Goal: Information Seeking & Learning: Check status

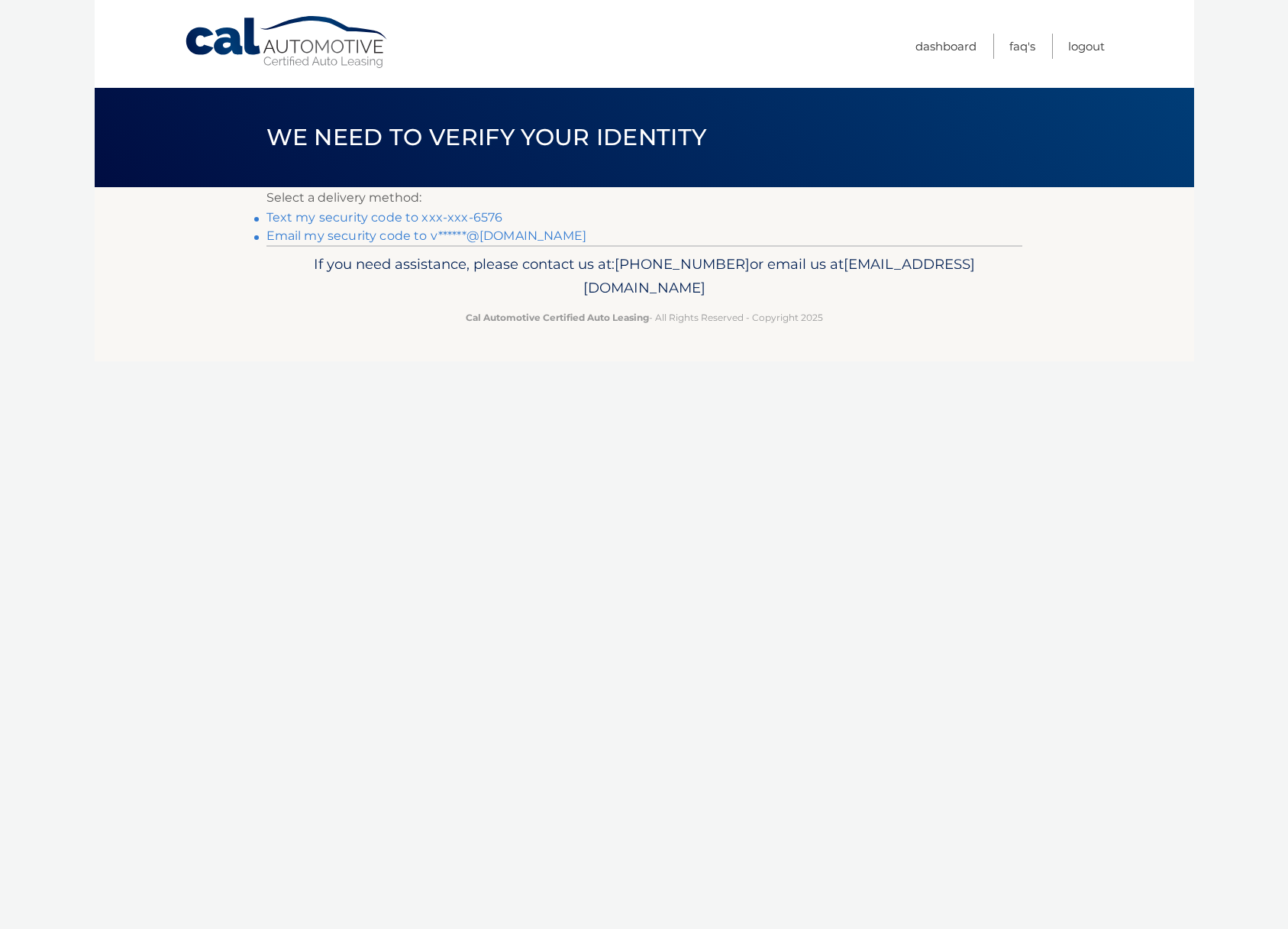
click at [477, 217] on link "Text my security code to xxx-xxx-6576" at bounding box center [384, 217] width 237 height 14
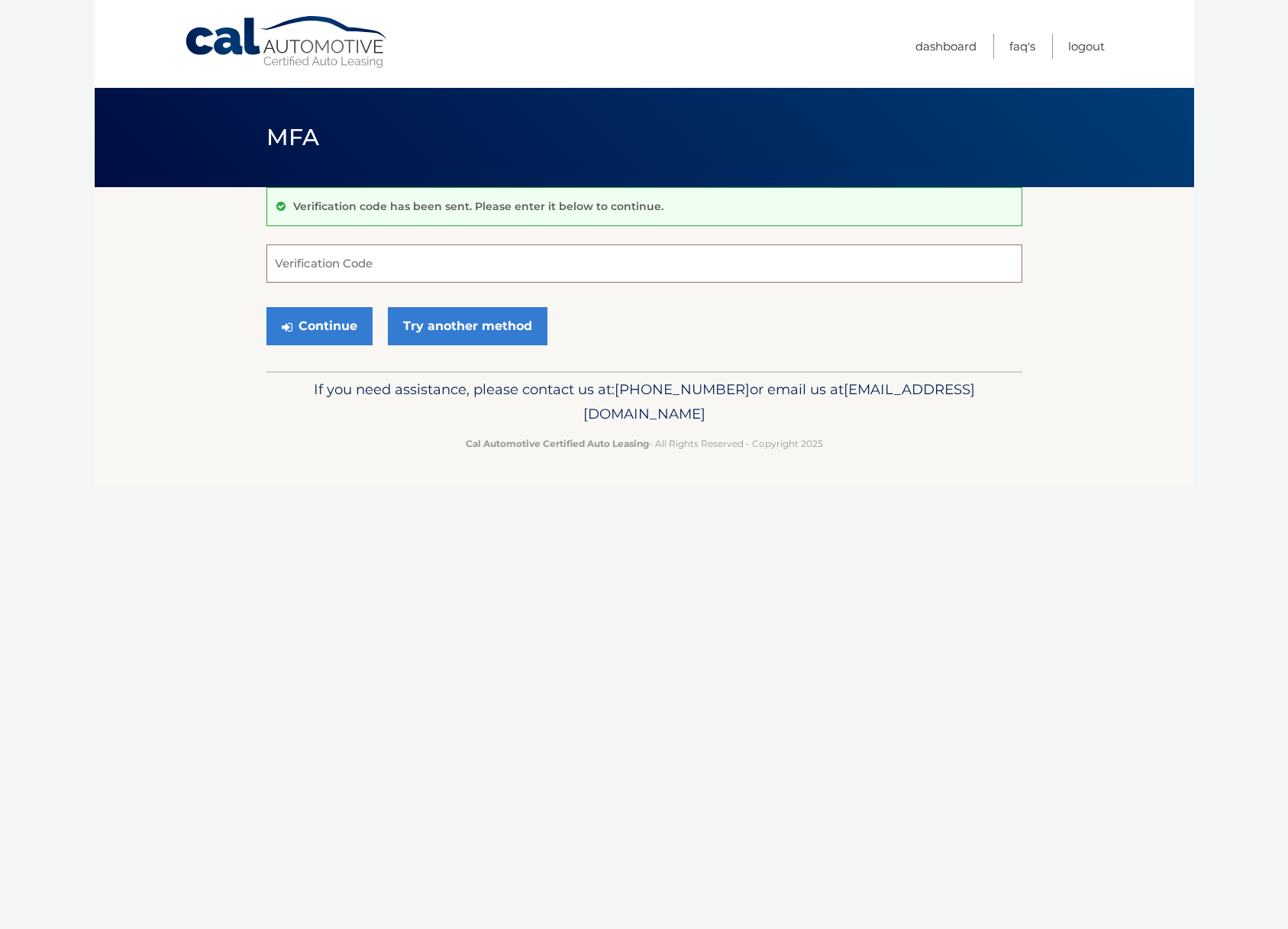
click at [357, 260] on input "Verification Code" at bounding box center [644, 264] width 756 height 38
type input "496332"
click at [325, 334] on button "Continue" at bounding box center [319, 326] width 106 height 38
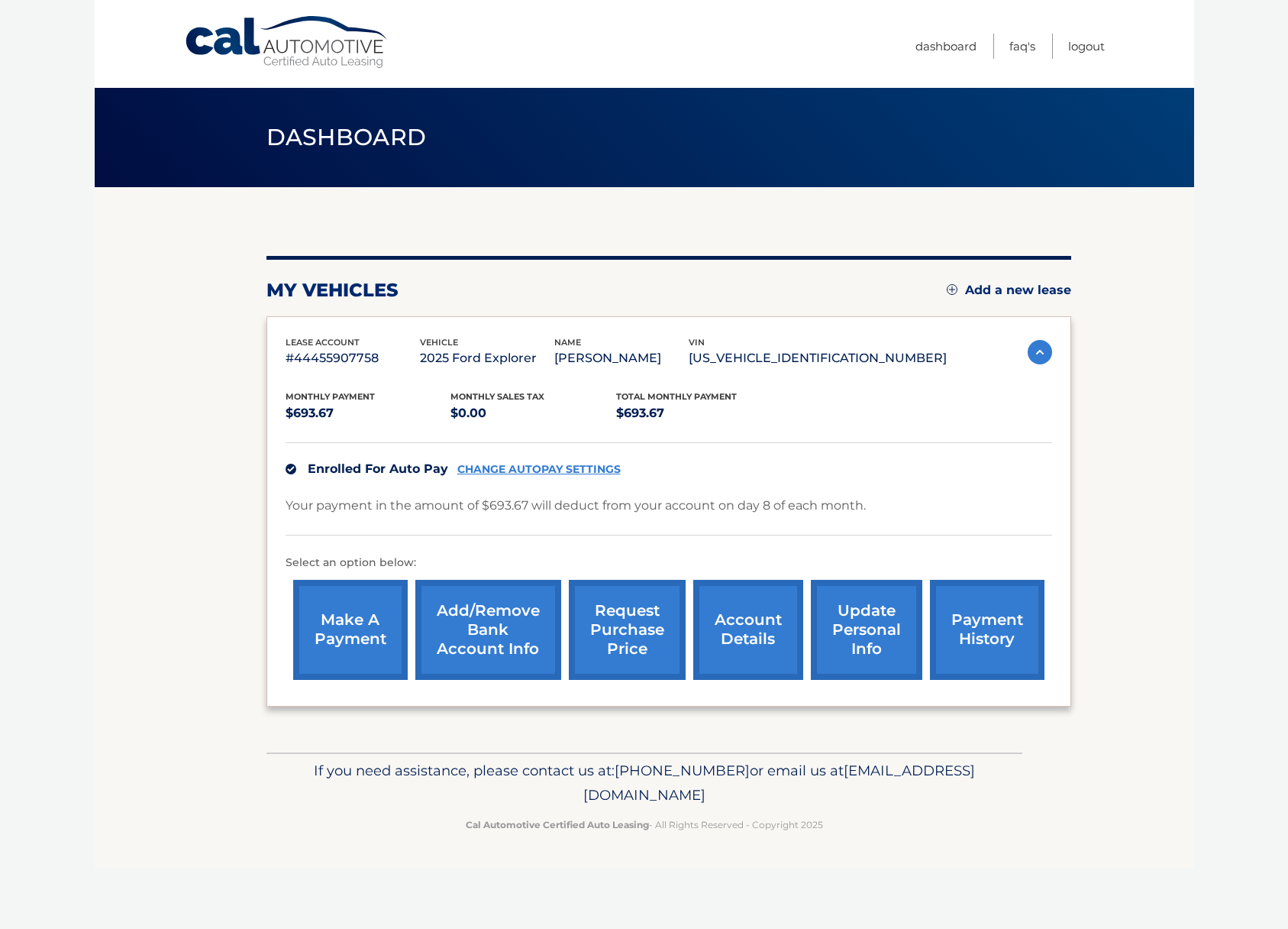
click at [750, 630] on link "account details" at bounding box center [748, 630] width 110 height 100
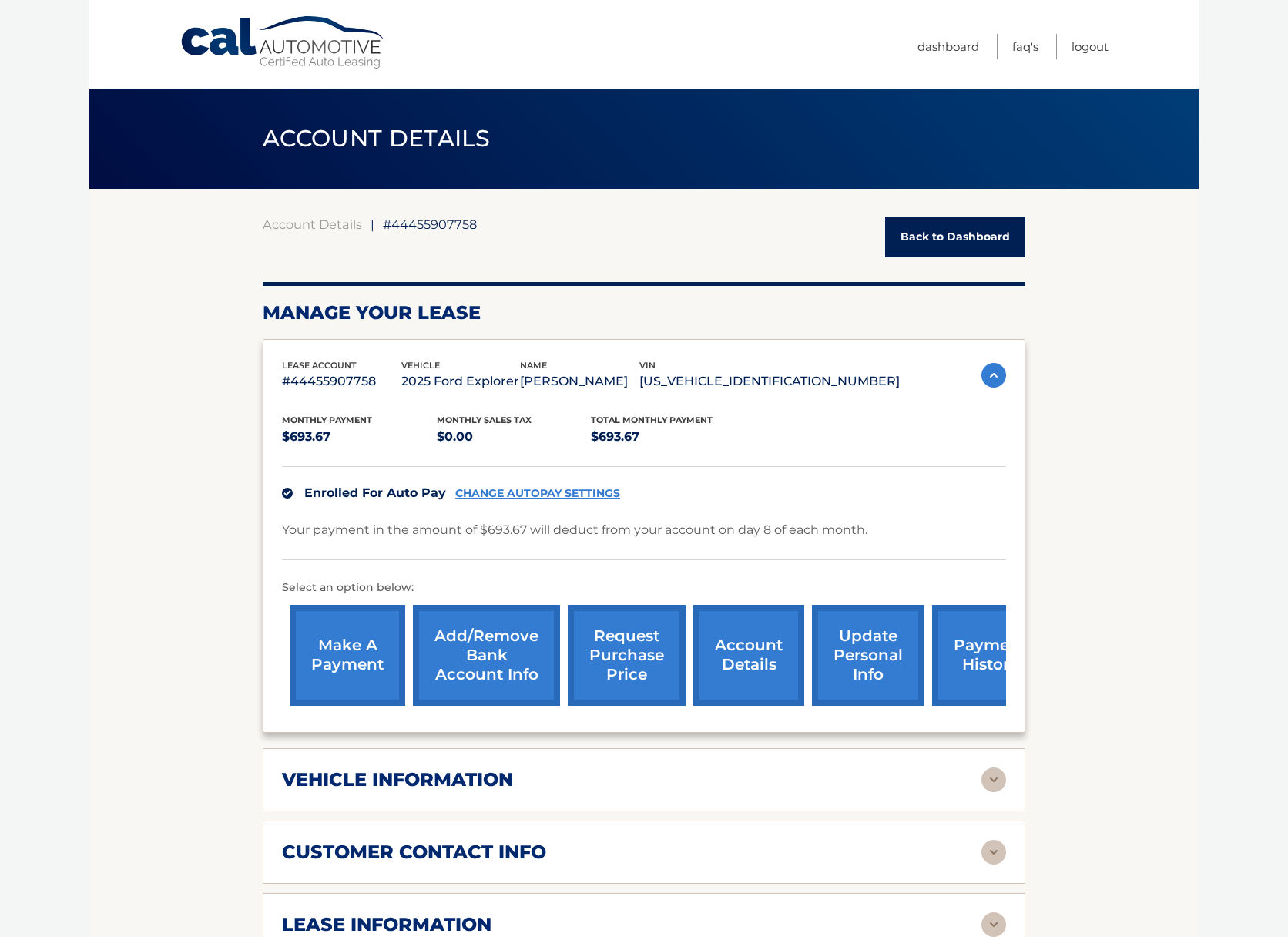
click at [993, 369] on img at bounding box center [993, 374] width 24 height 24
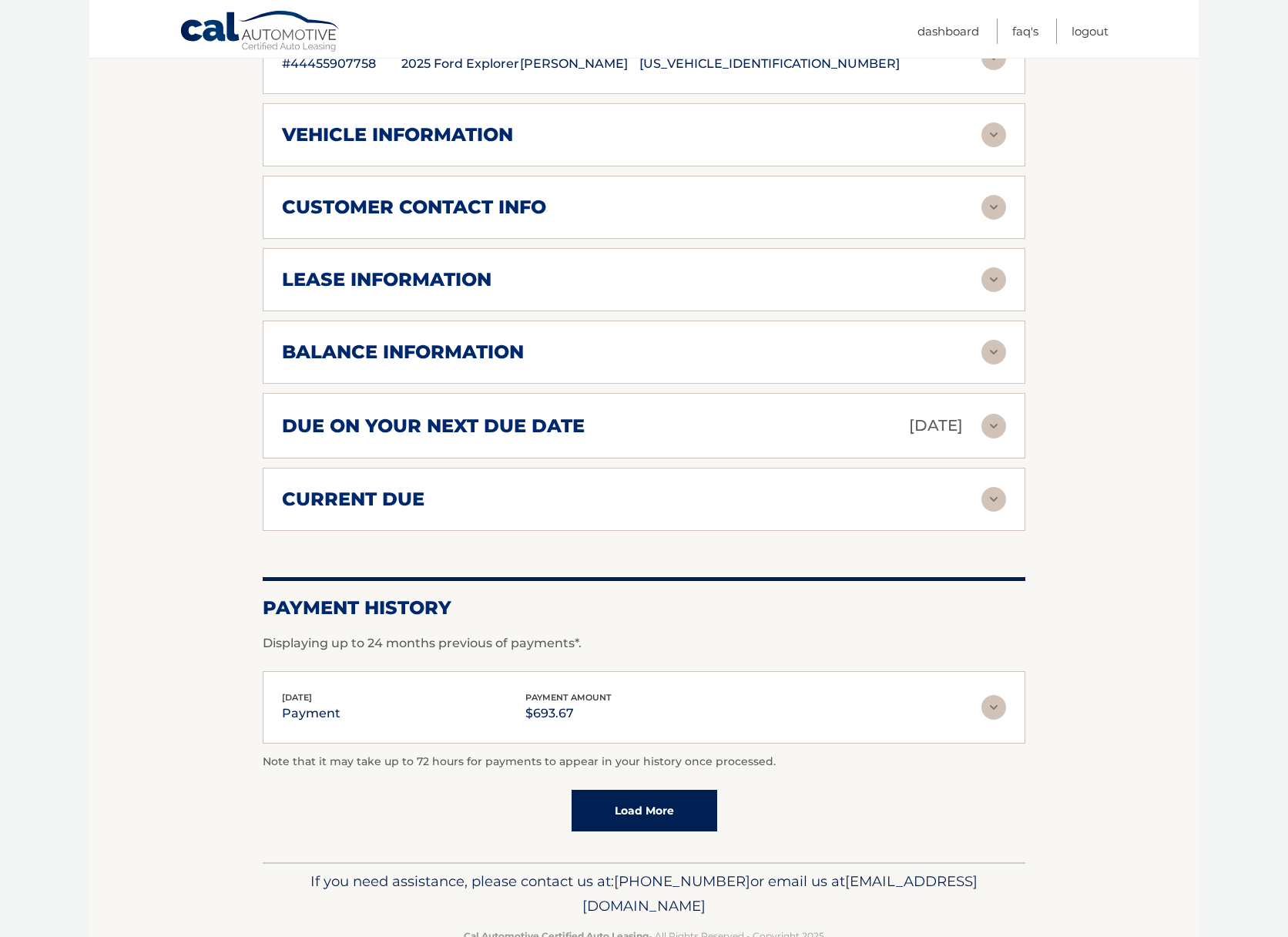
scroll to position [360, 0]
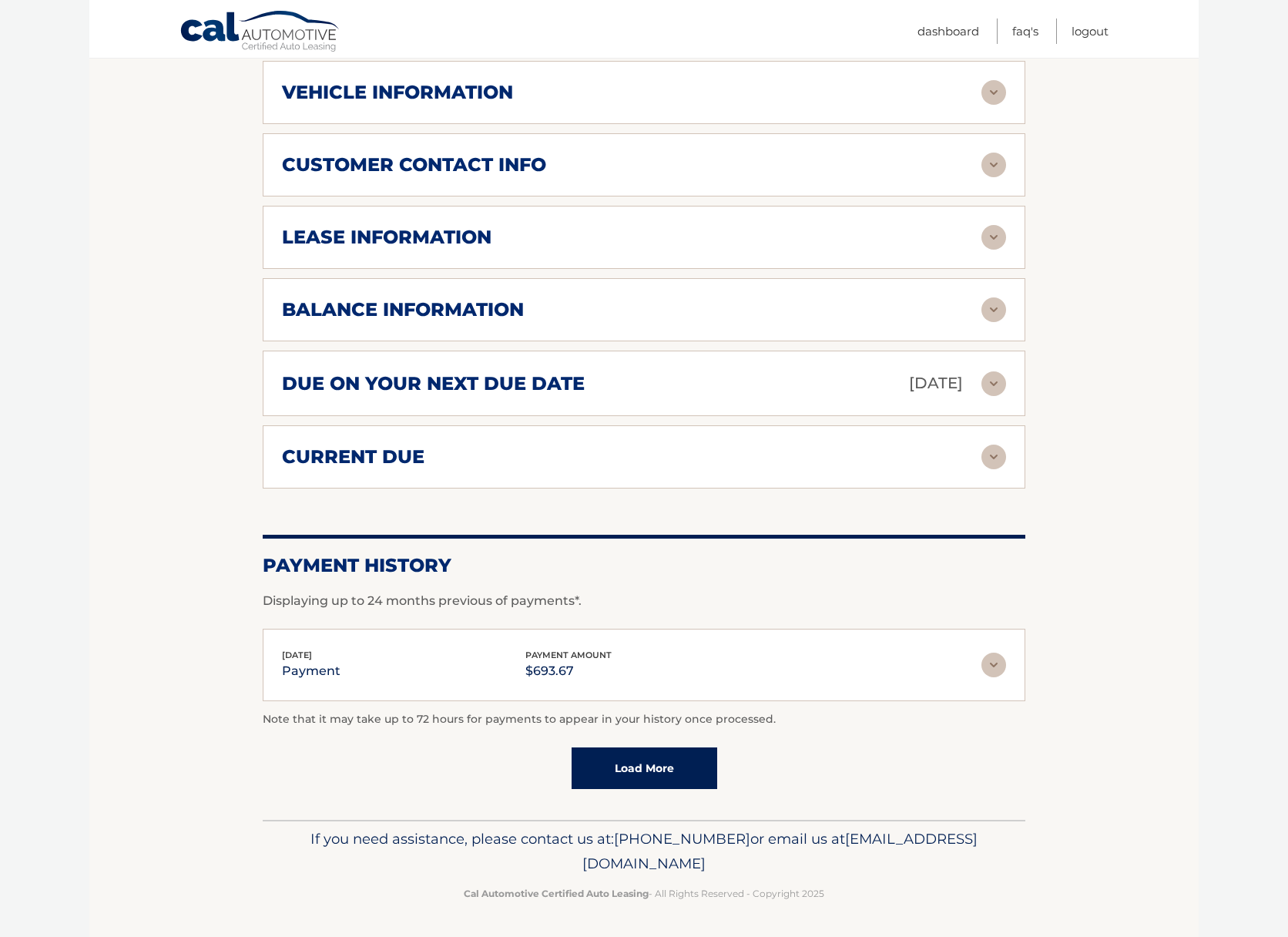
click at [1008, 668] on div "Aug 08, 2025 payment payment amount $693.67 Late Charges $0.00 Miscelleneous Ch…" at bounding box center [644, 665] width 763 height 73
click at [1010, 654] on div "Aug 08, 2025 payment payment amount $693.67 Late Charges $0.00 Miscelleneous Ch…" at bounding box center [644, 665] width 763 height 73
click at [998, 661] on img at bounding box center [993, 664] width 24 height 24
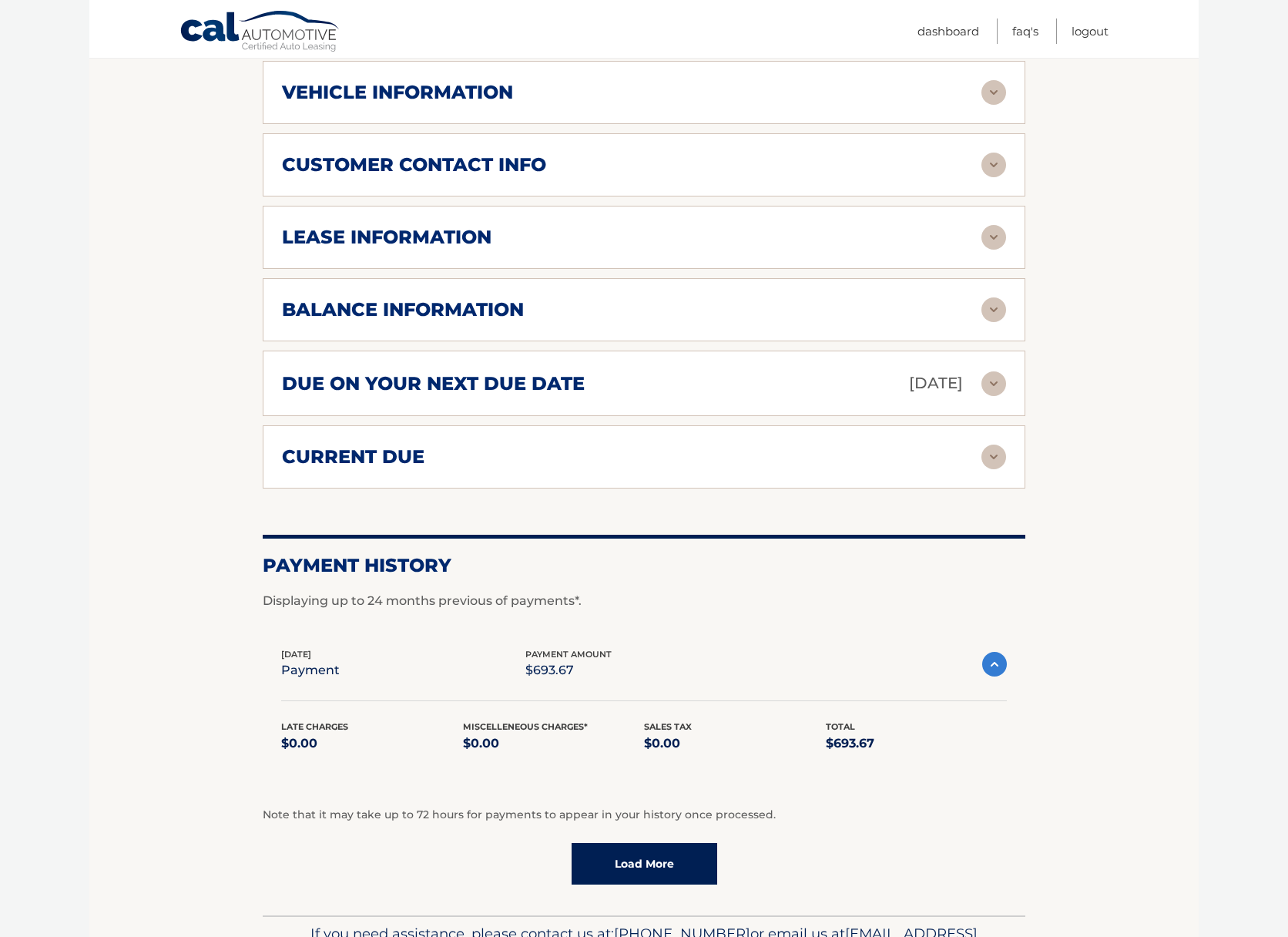
click at [627, 858] on link "Load More" at bounding box center [644, 863] width 146 height 42
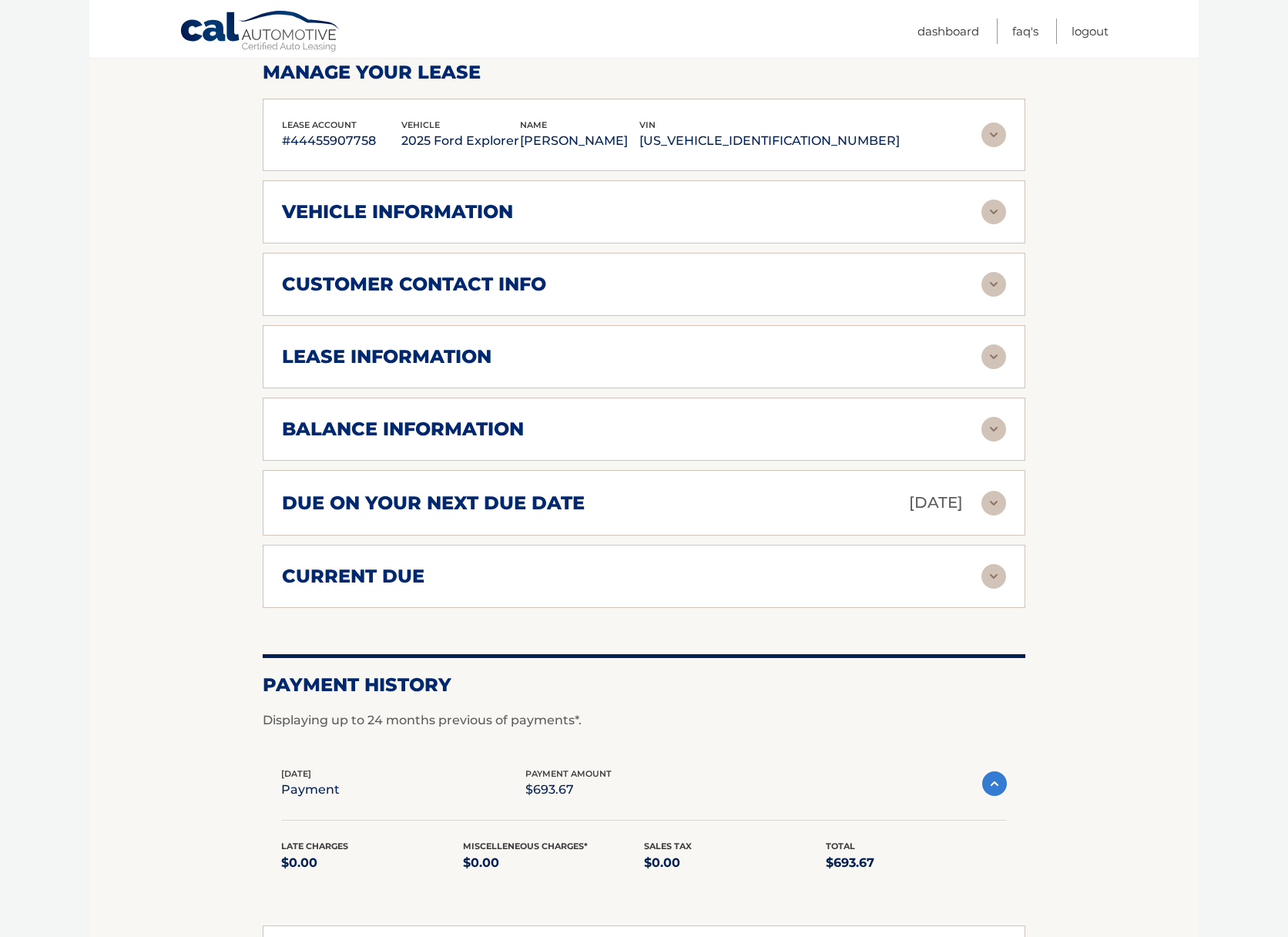
scroll to position [240, 0]
click at [423, 511] on h2 "due on your next due date" at bounding box center [433, 504] width 303 height 23
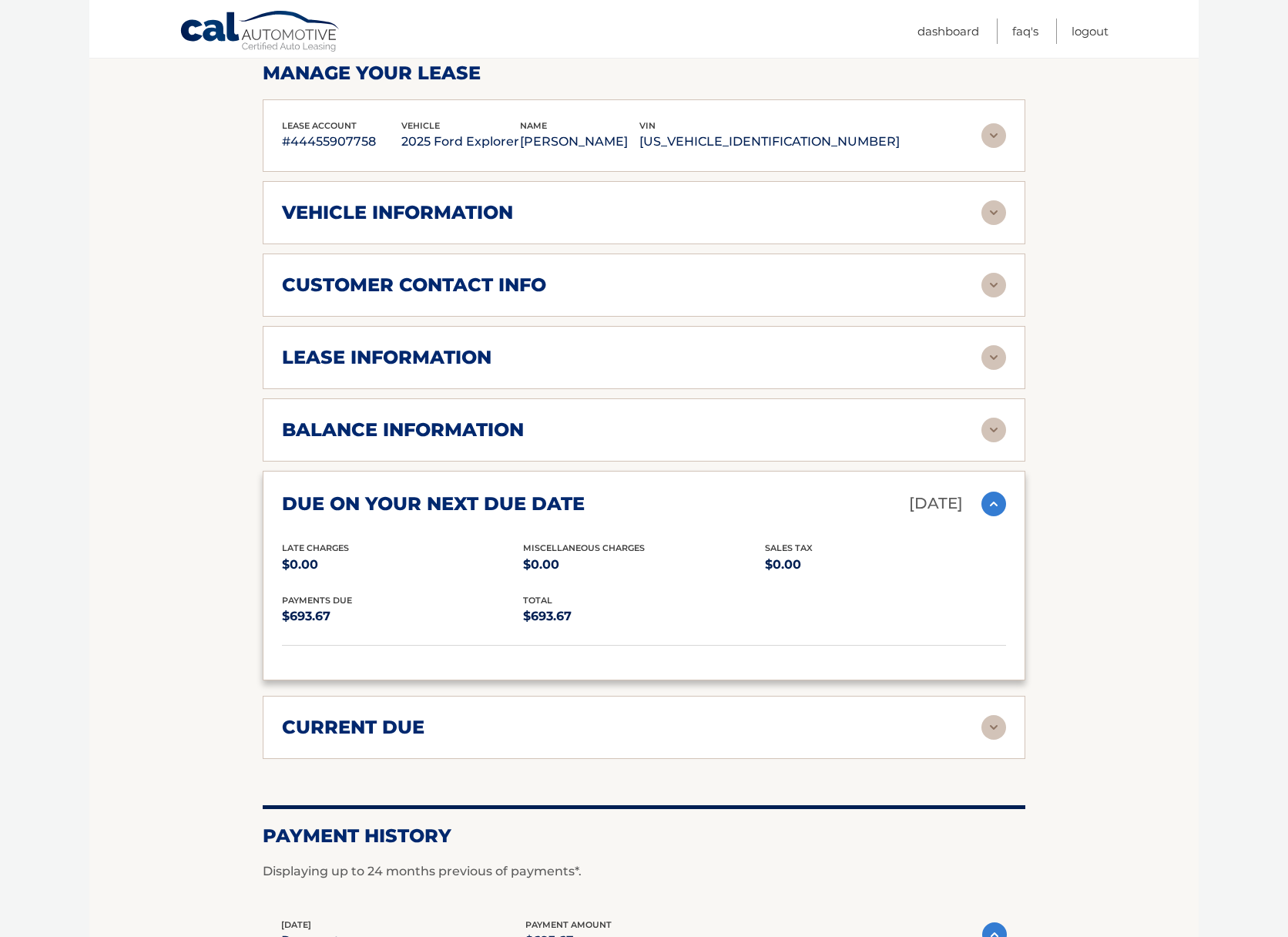
click at [510, 425] on h2 "balance information" at bounding box center [403, 430] width 242 height 23
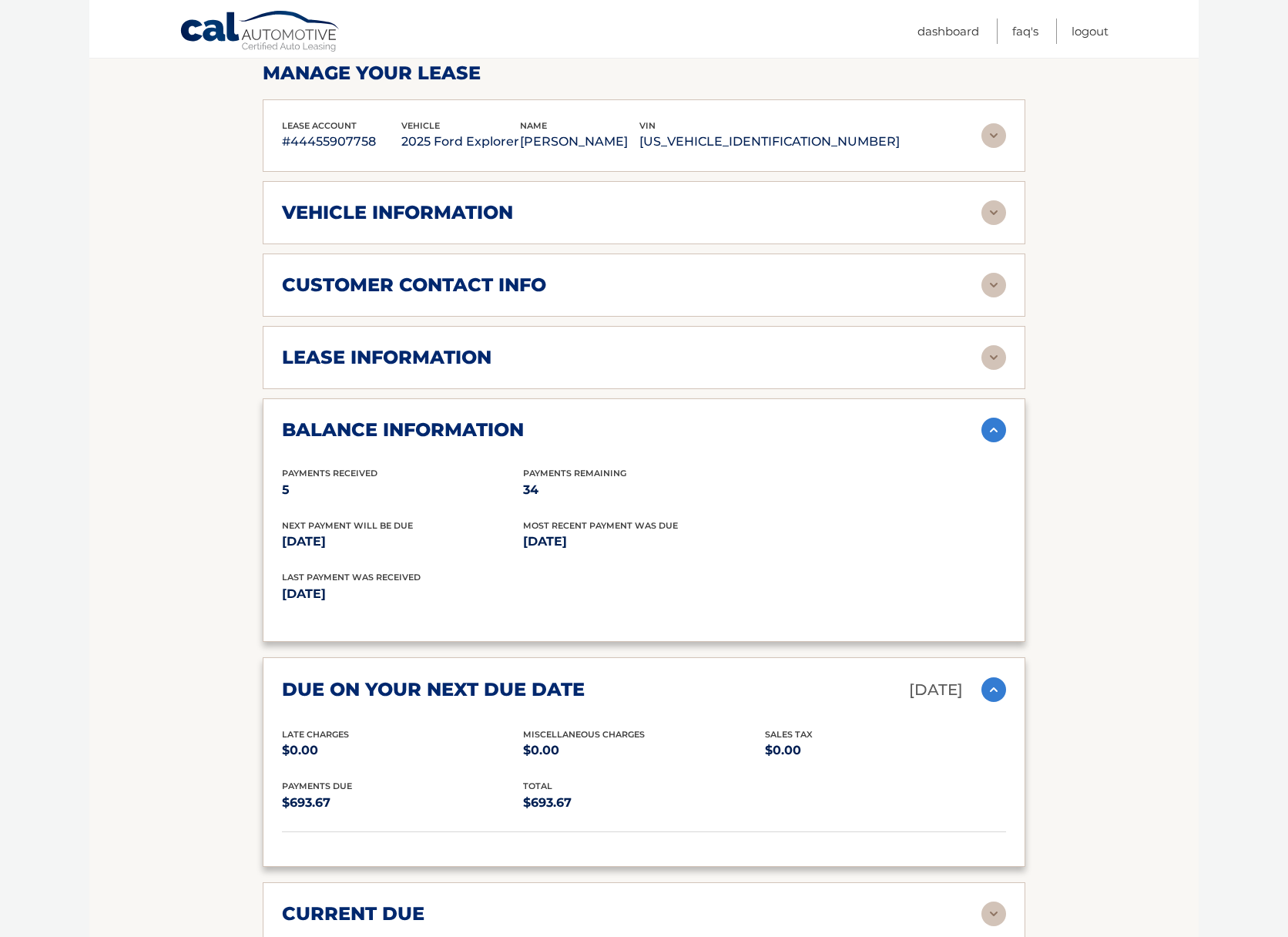
click at [490, 361] on h2 "lease information" at bounding box center [387, 358] width 210 height 23
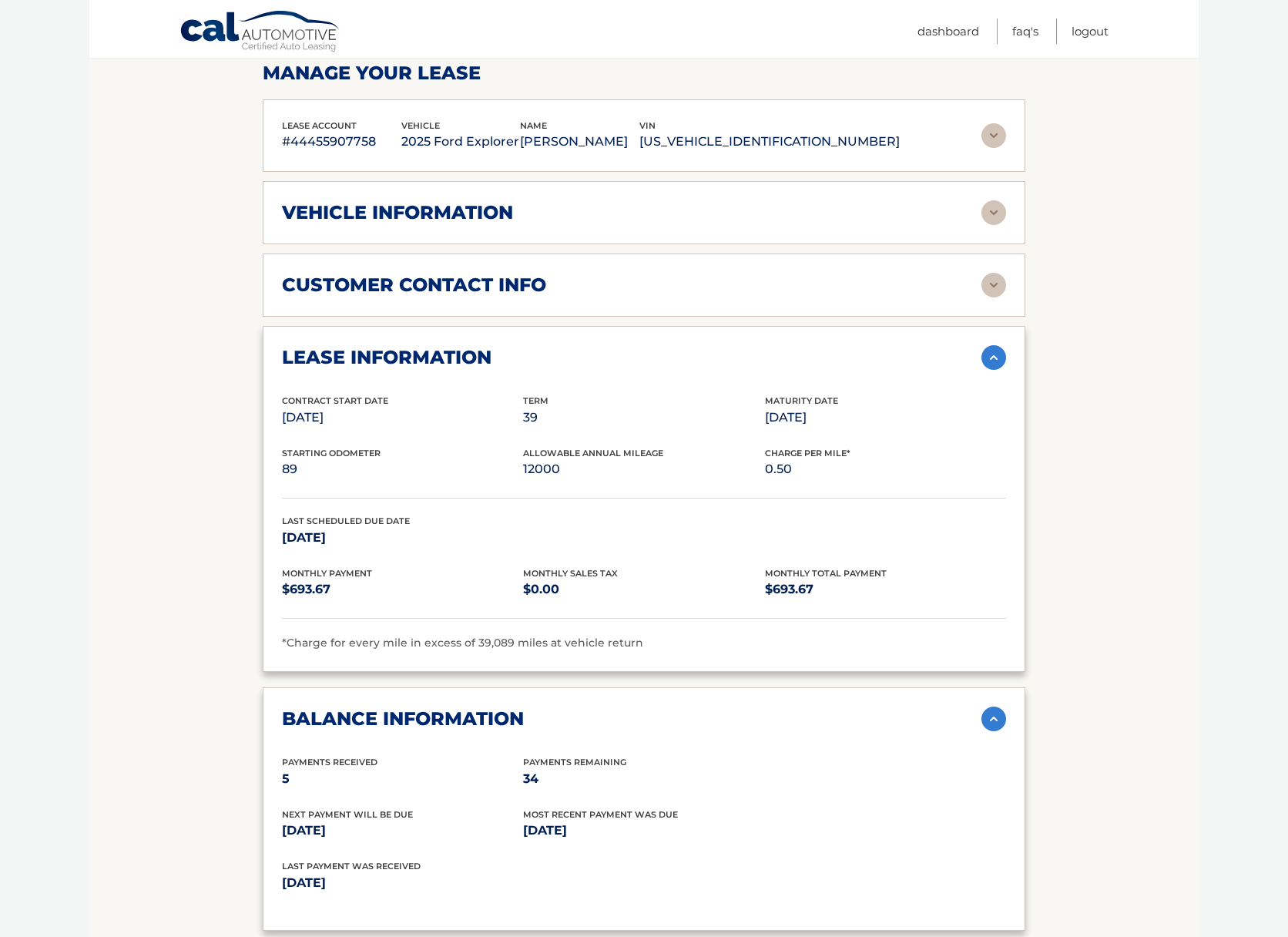
click at [475, 278] on h2 "customer contact info" at bounding box center [414, 285] width 264 height 23
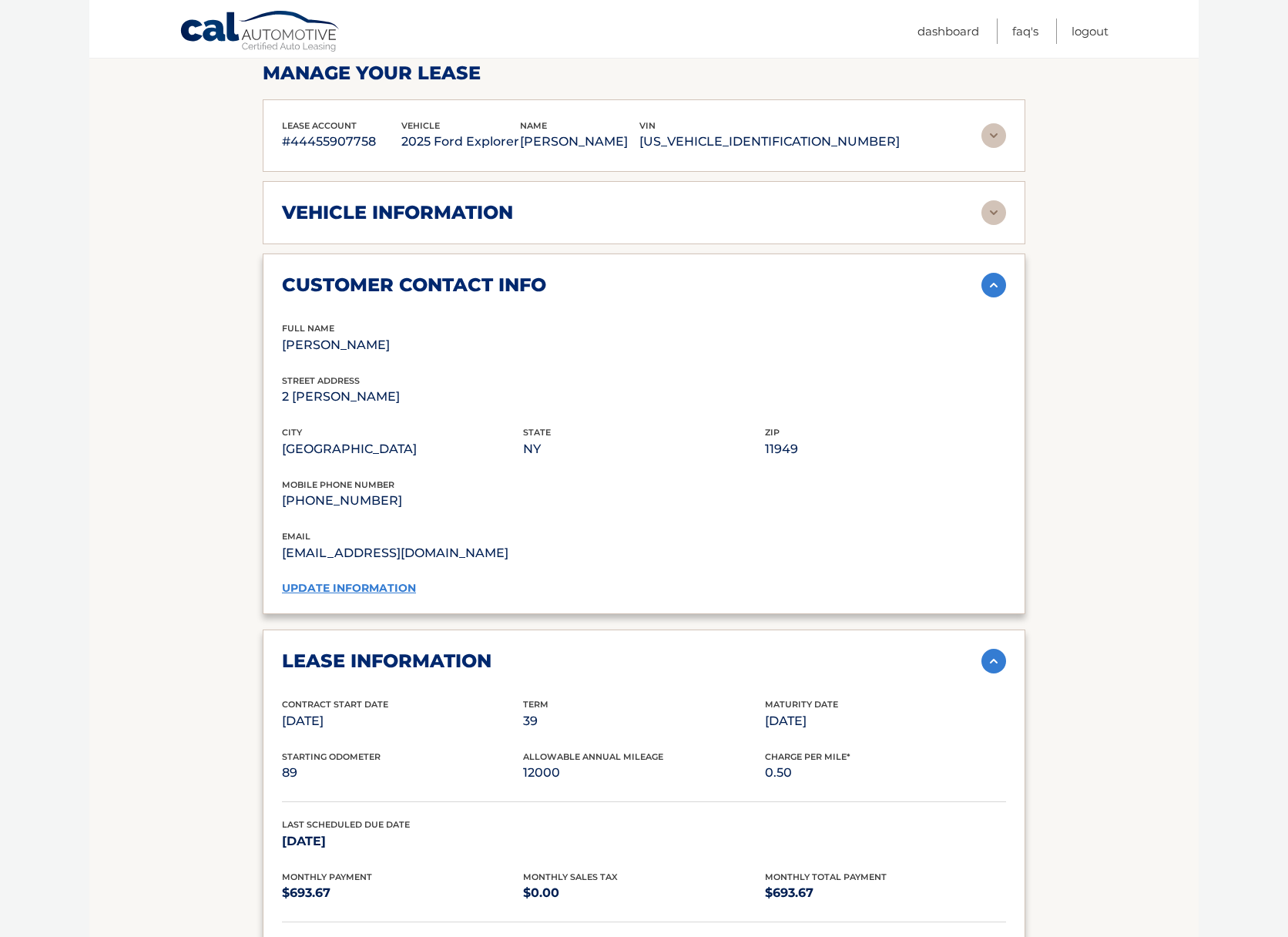
click at [495, 211] on h2 "vehicle information" at bounding box center [397, 213] width 231 height 23
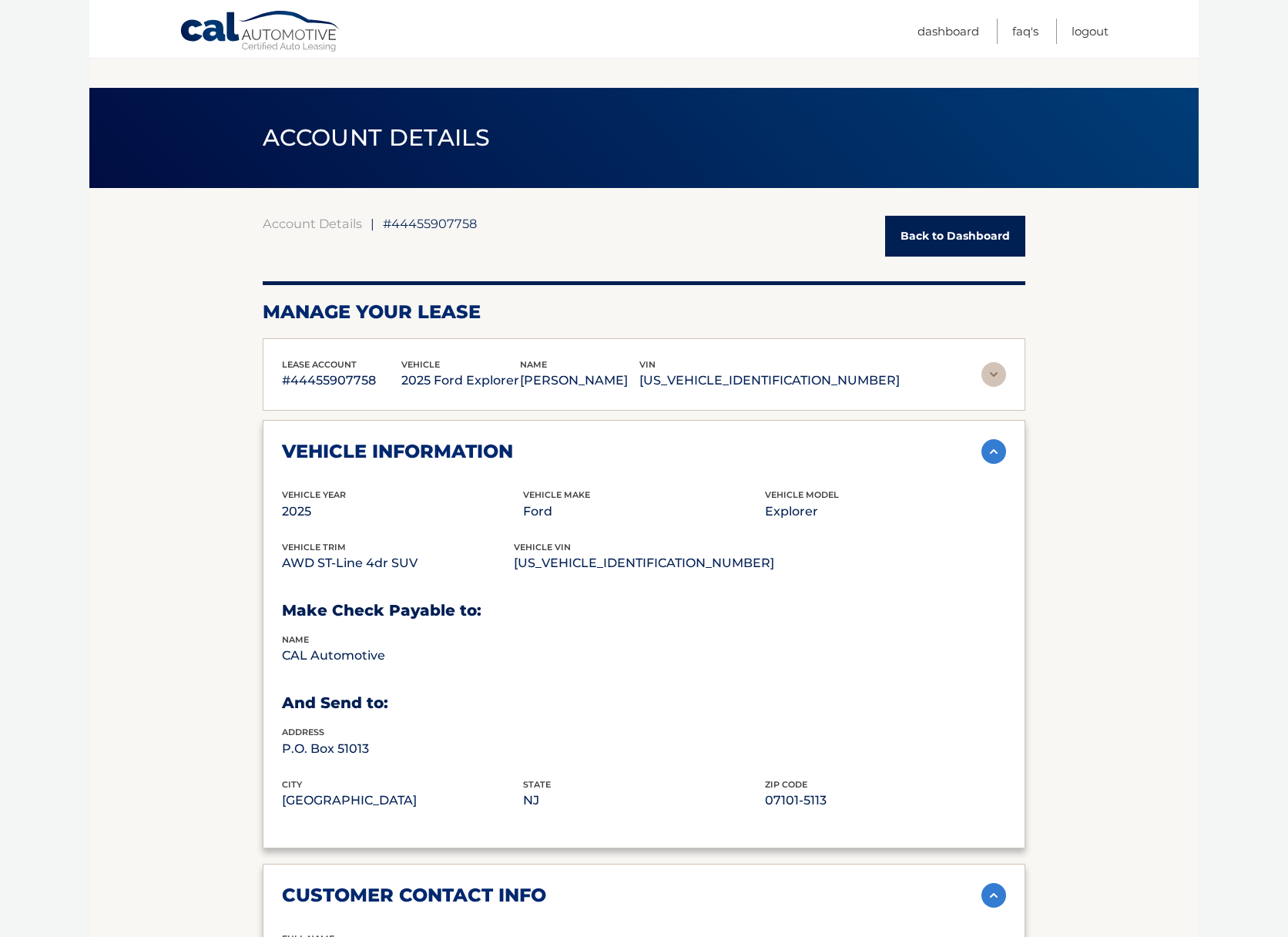
scroll to position [0, 0]
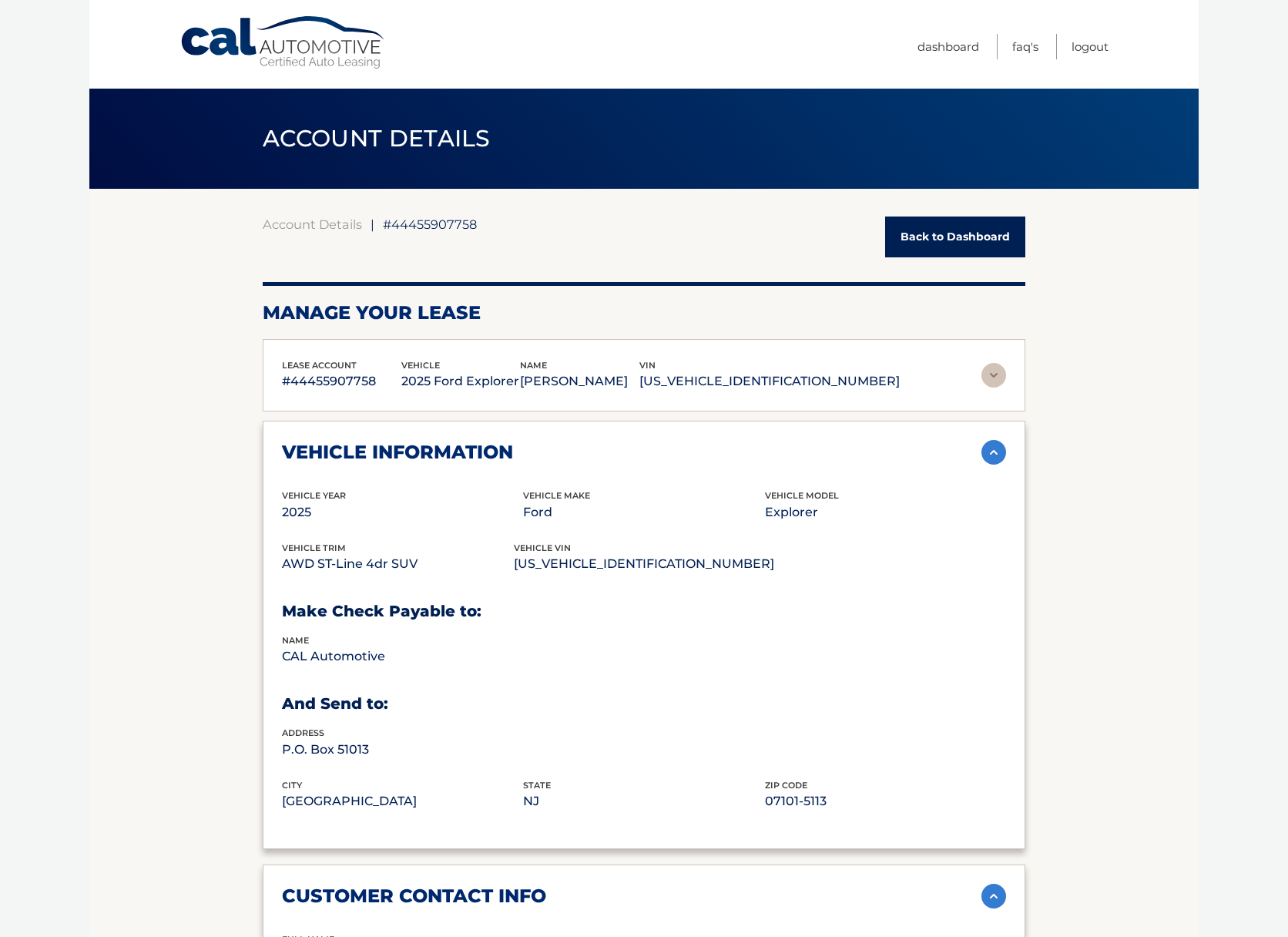
click at [933, 239] on link "Back to Dashboard" at bounding box center [954, 237] width 140 height 41
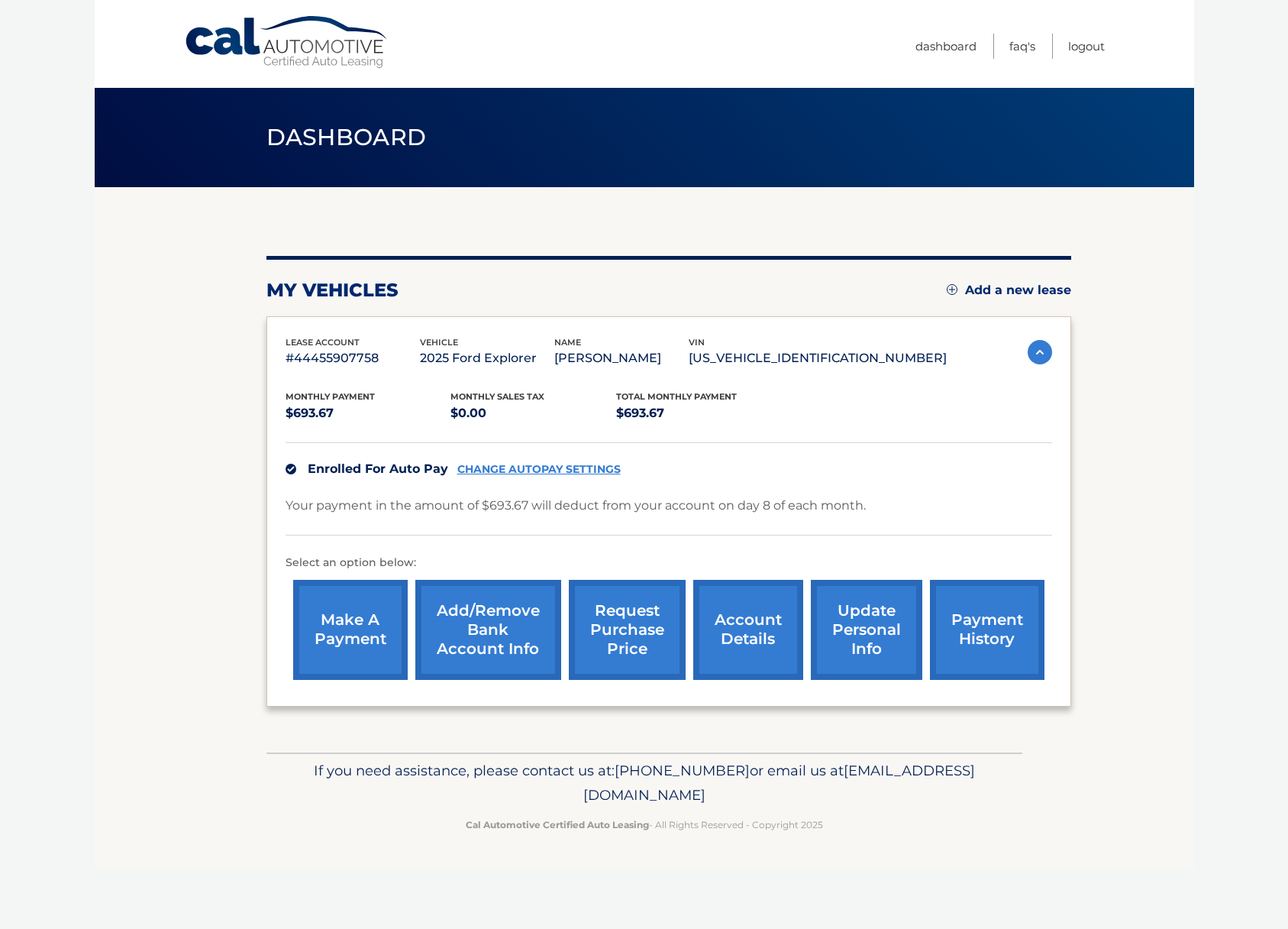
click at [1036, 355] on img at bounding box center [1039, 351] width 24 height 24
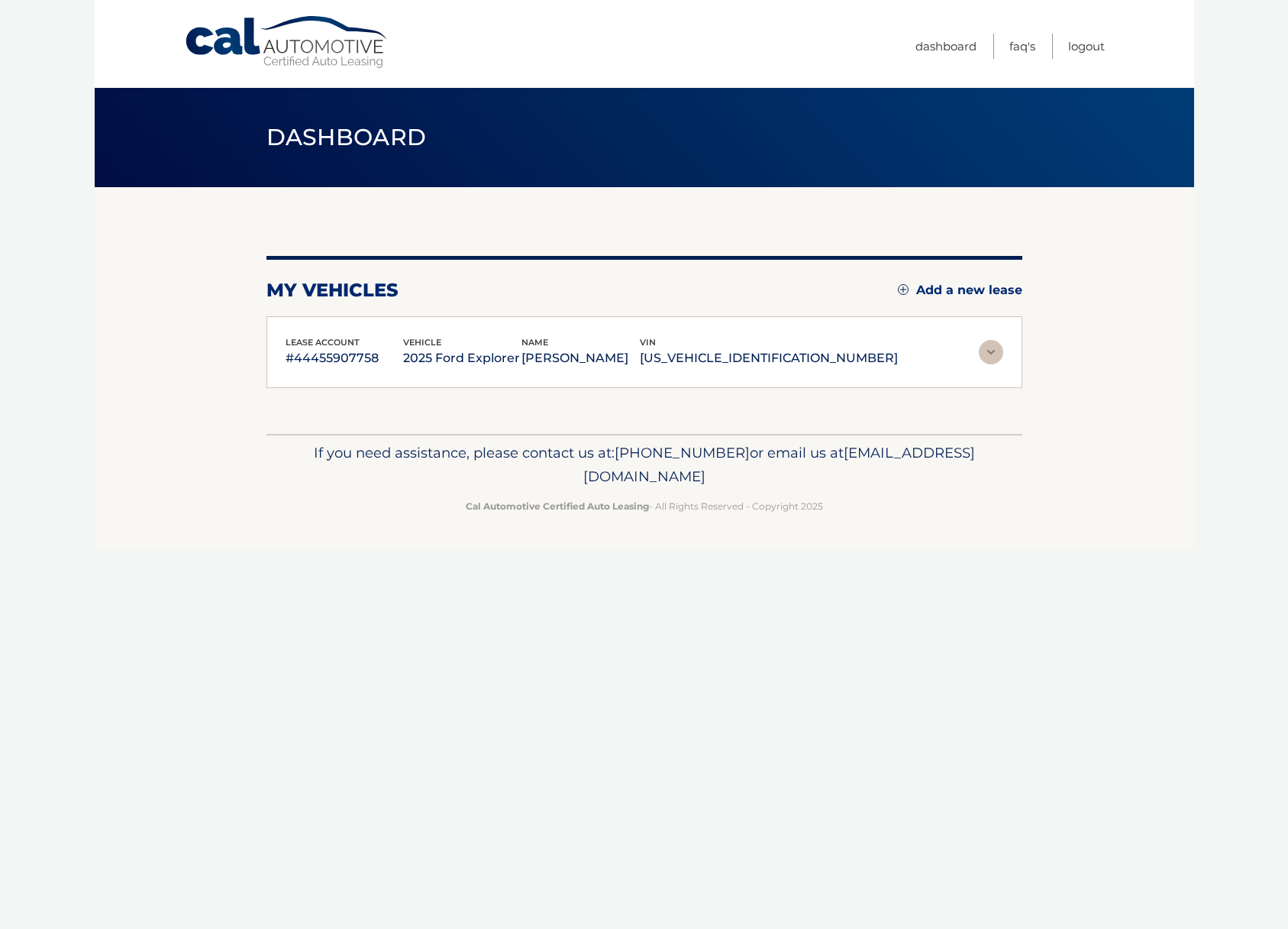
click at [989, 356] on img at bounding box center [990, 351] width 24 height 24
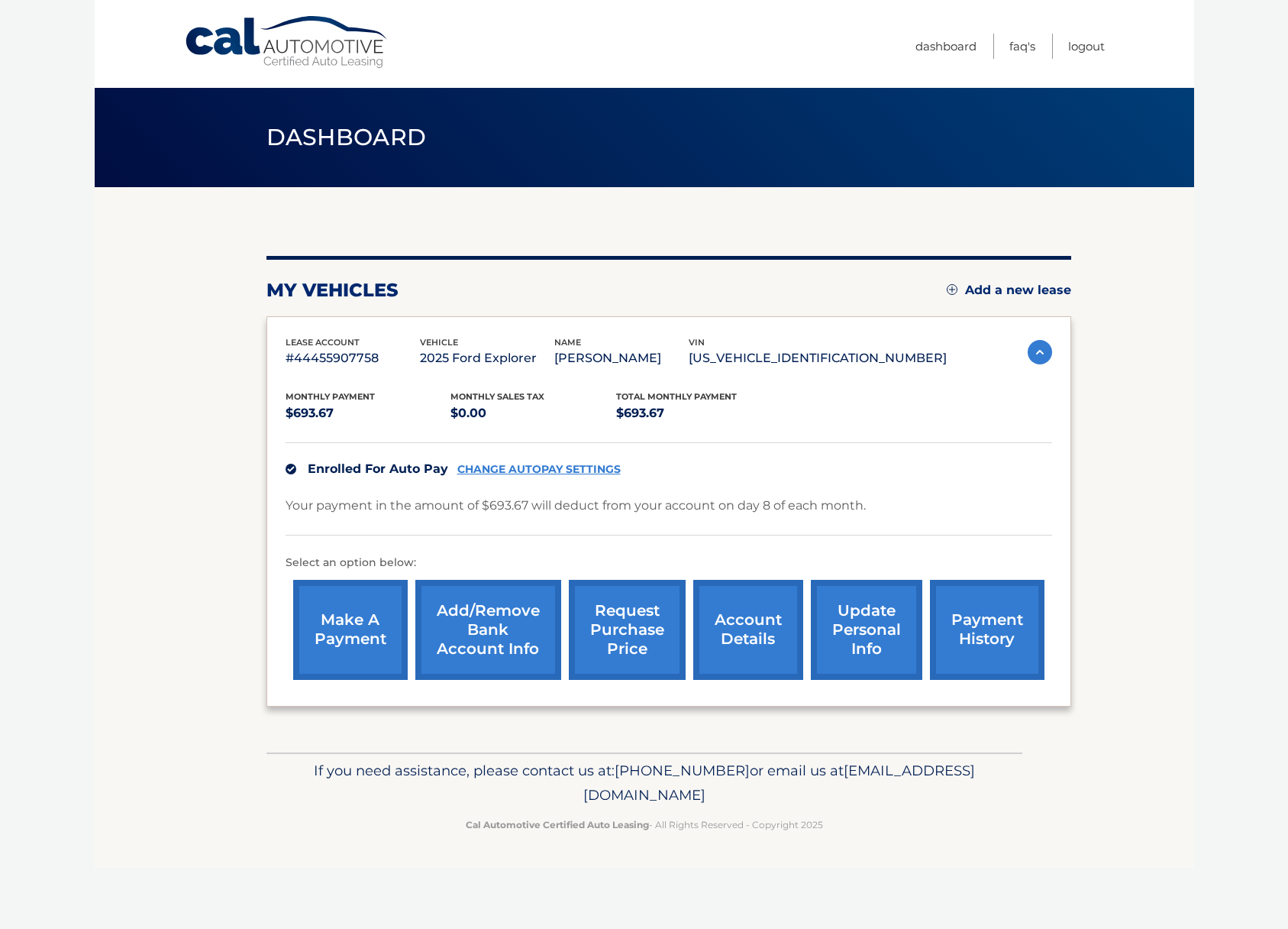
click at [353, 631] on link "make a payment" at bounding box center [350, 630] width 114 height 100
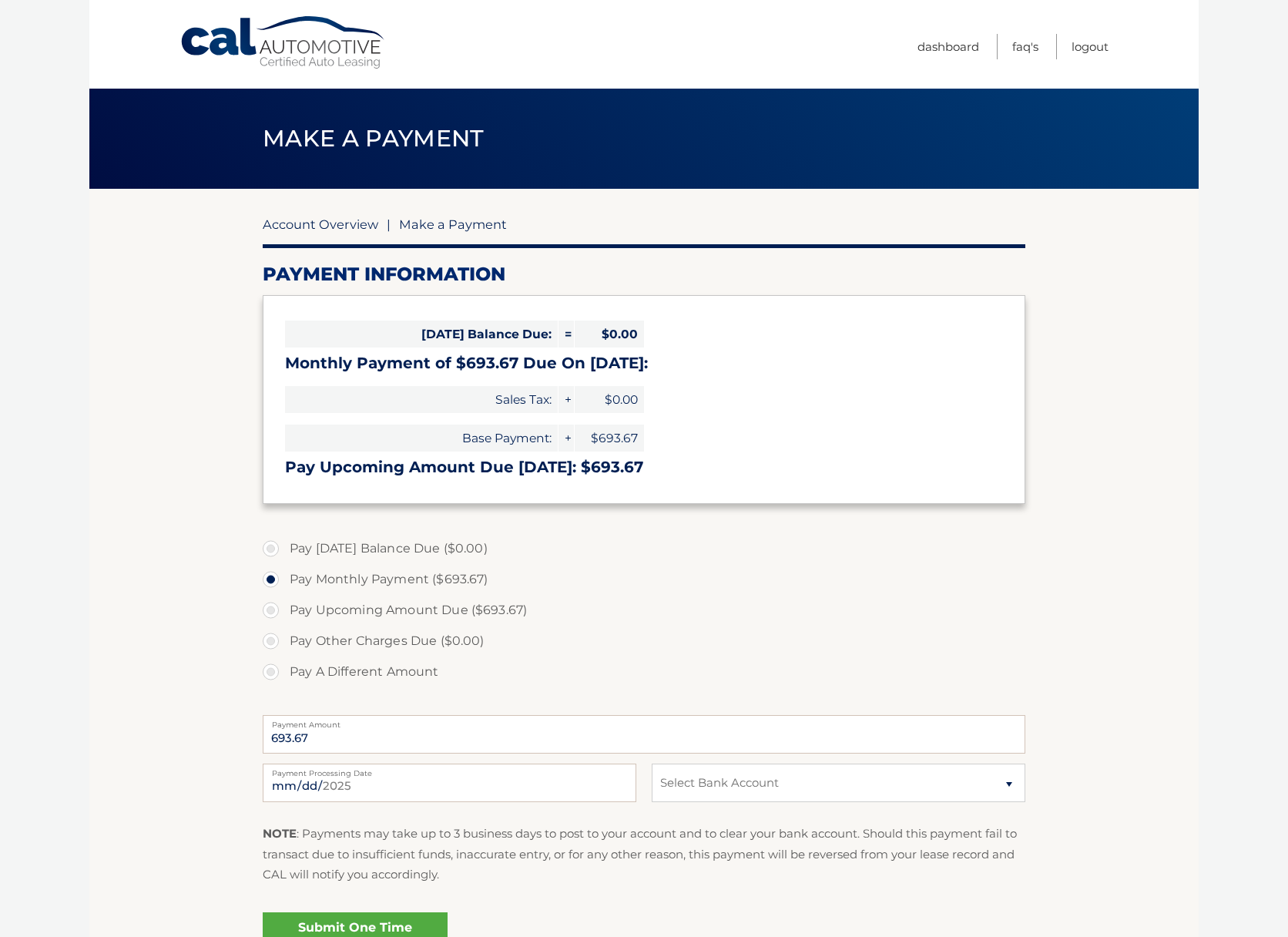
click at [305, 229] on link "Account Overview" at bounding box center [320, 224] width 115 height 15
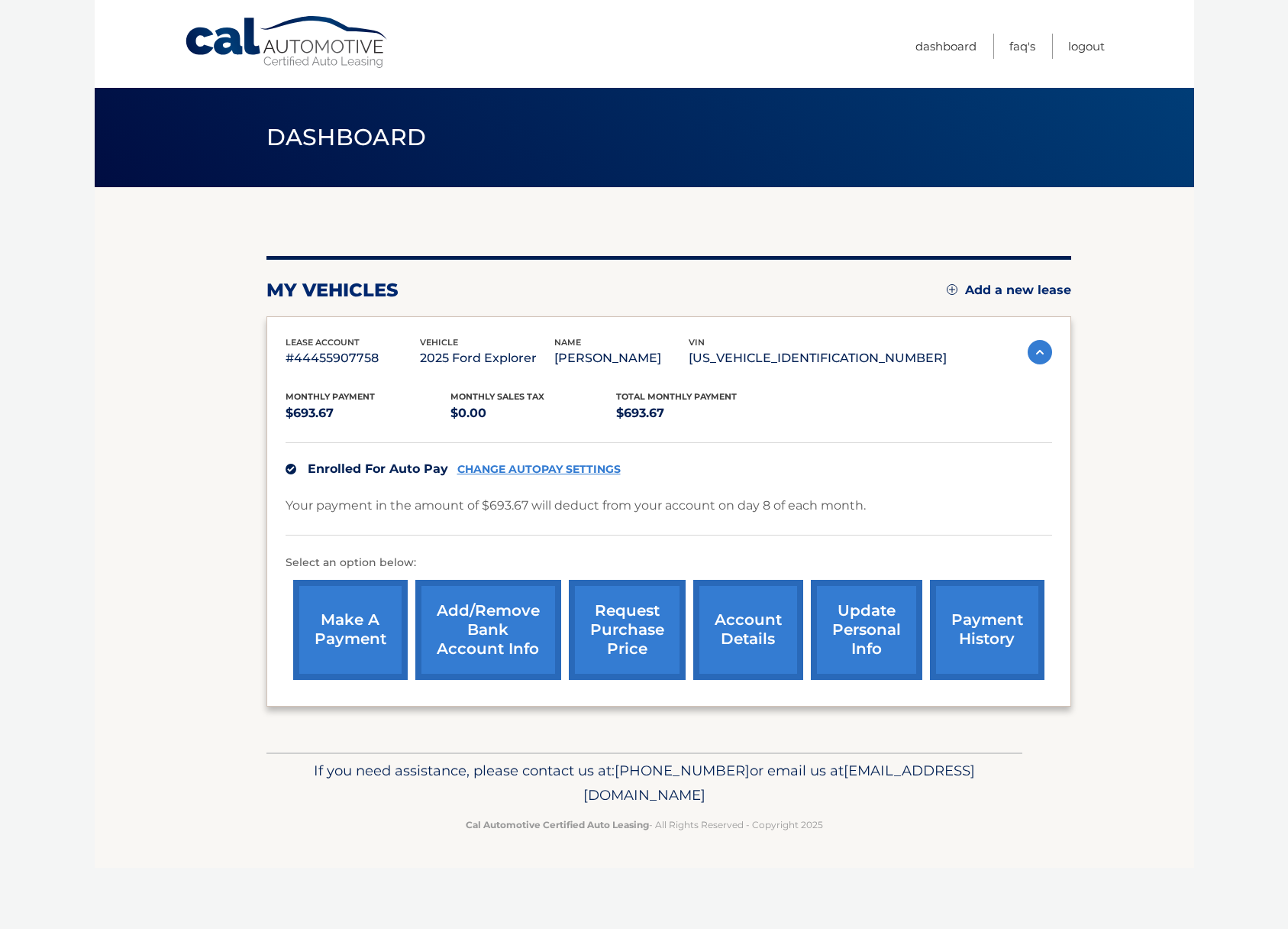
click at [748, 628] on link "account details" at bounding box center [748, 630] width 110 height 100
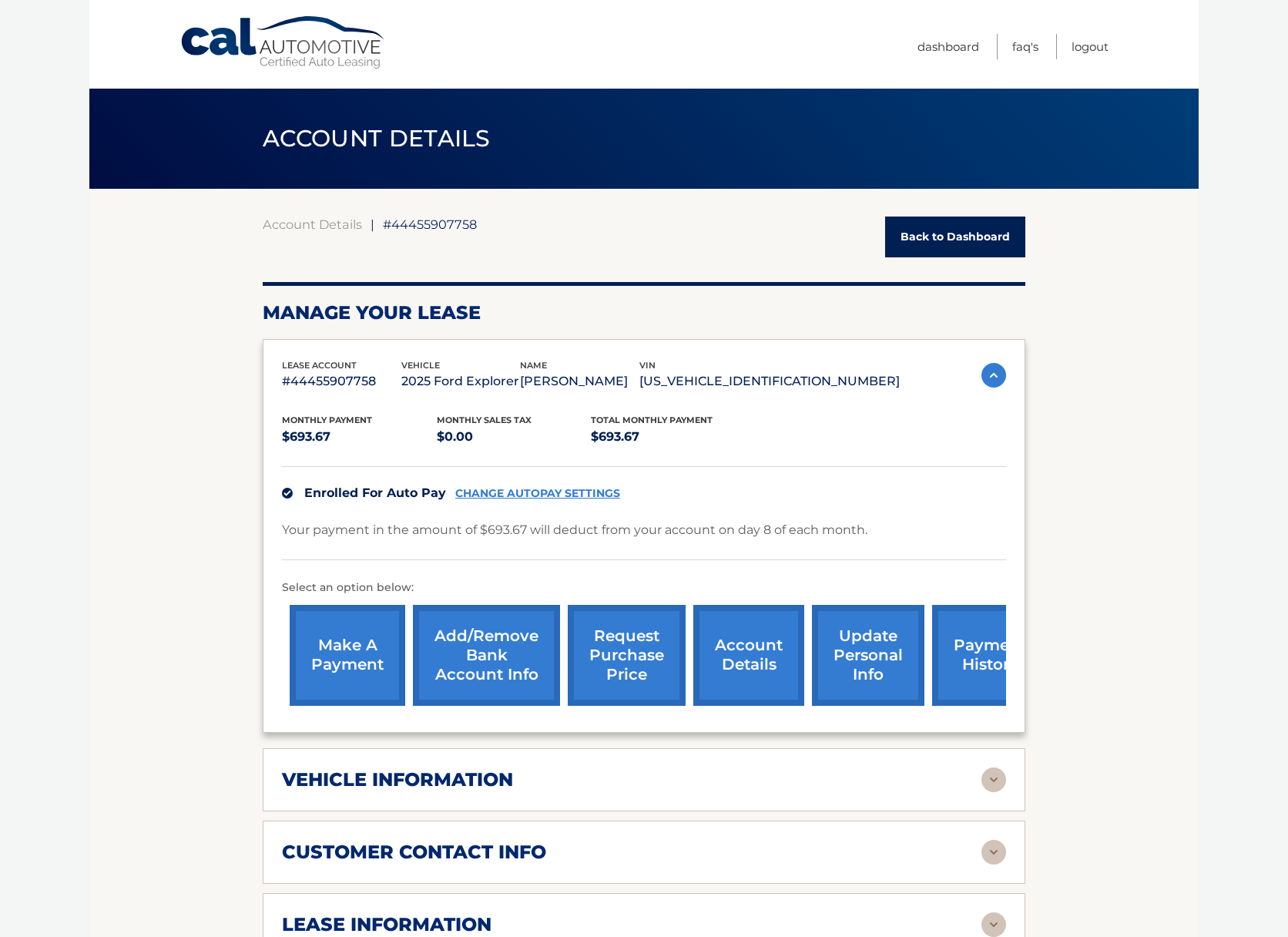
drag, startPoint x: 736, startPoint y: 725, endPoint x: 915, endPoint y: 617, distance: 209.1
click at [915, 617] on div "lease account #44455907758 vehicle 2025 Ford Explorer name [PERSON_NAME] vin [U…" at bounding box center [644, 535] width 763 height 394
drag, startPoint x: 1118, startPoint y: 612, endPoint x: 1107, endPoint y: 612, distance: 11.0
click at [1118, 612] on section "Account Details | #44455907758 Back to Dashboard Manage Your Lease lease accoun…" at bounding box center [643, 847] width 1109 height 1318
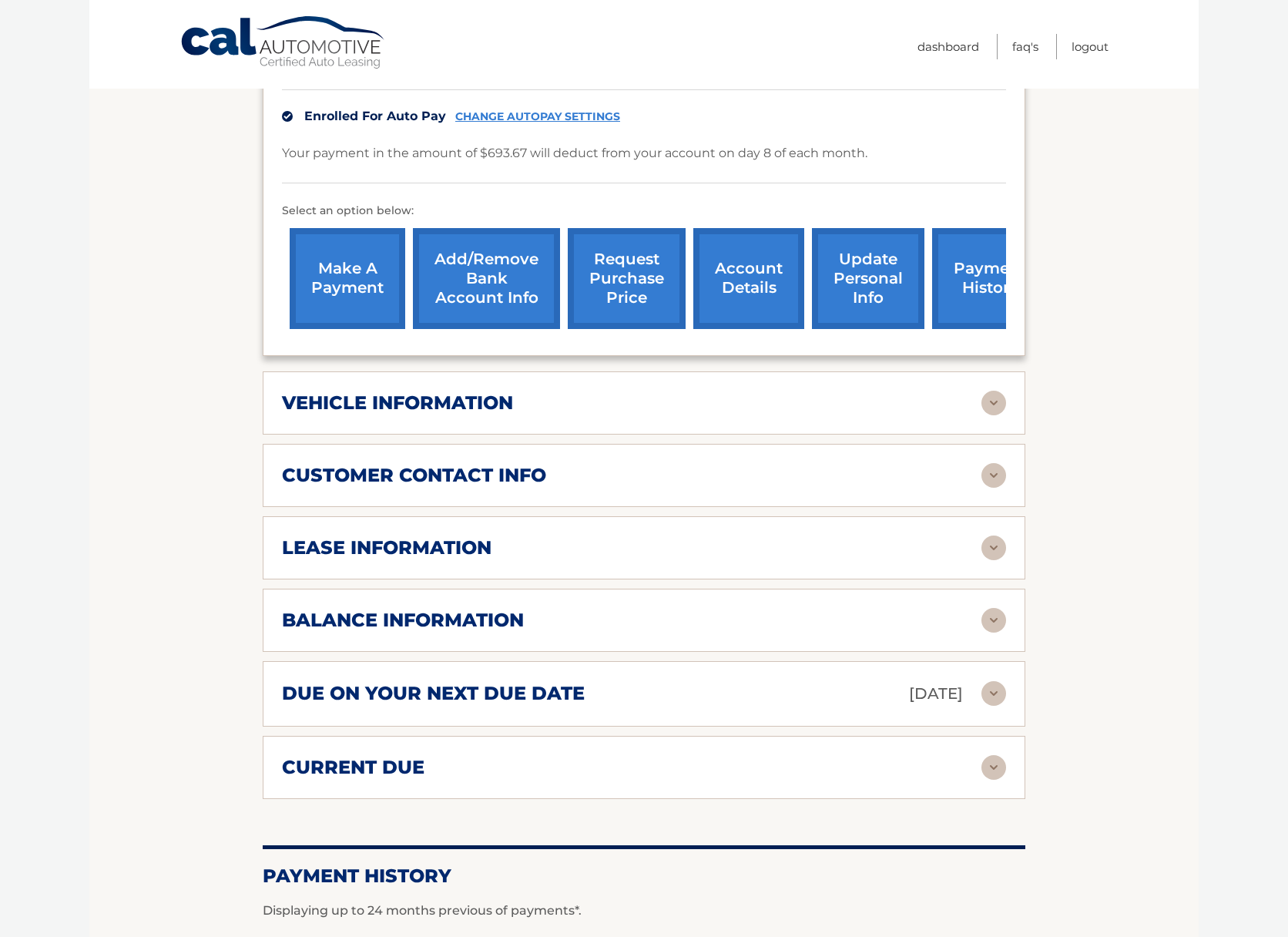
scroll to position [450, 0]
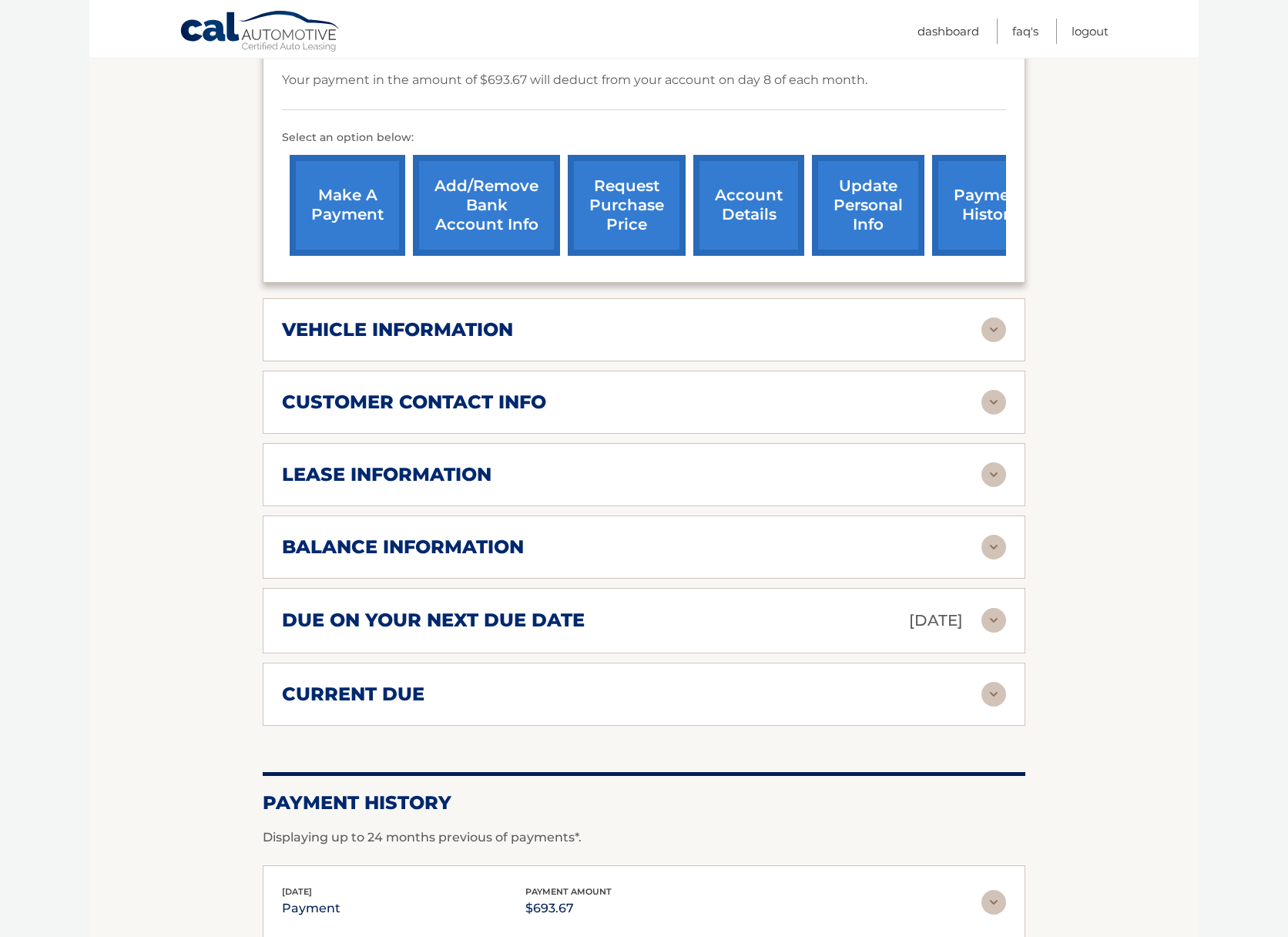
click at [367, 557] on h2 "balance information" at bounding box center [403, 547] width 242 height 23
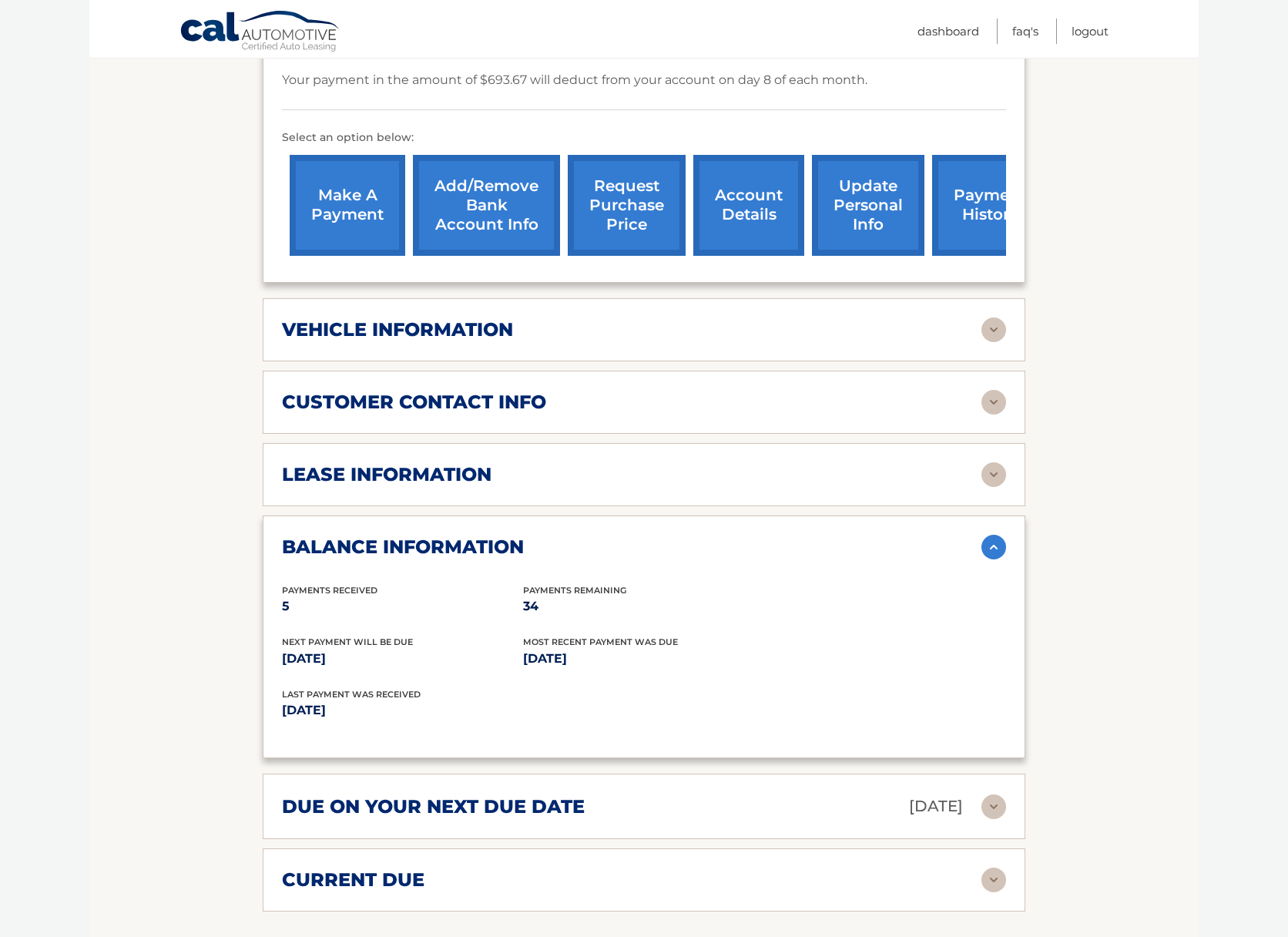
click at [286, 606] on p "5" at bounding box center [402, 606] width 241 height 21
click at [533, 605] on p "34" at bounding box center [643, 606] width 241 height 21
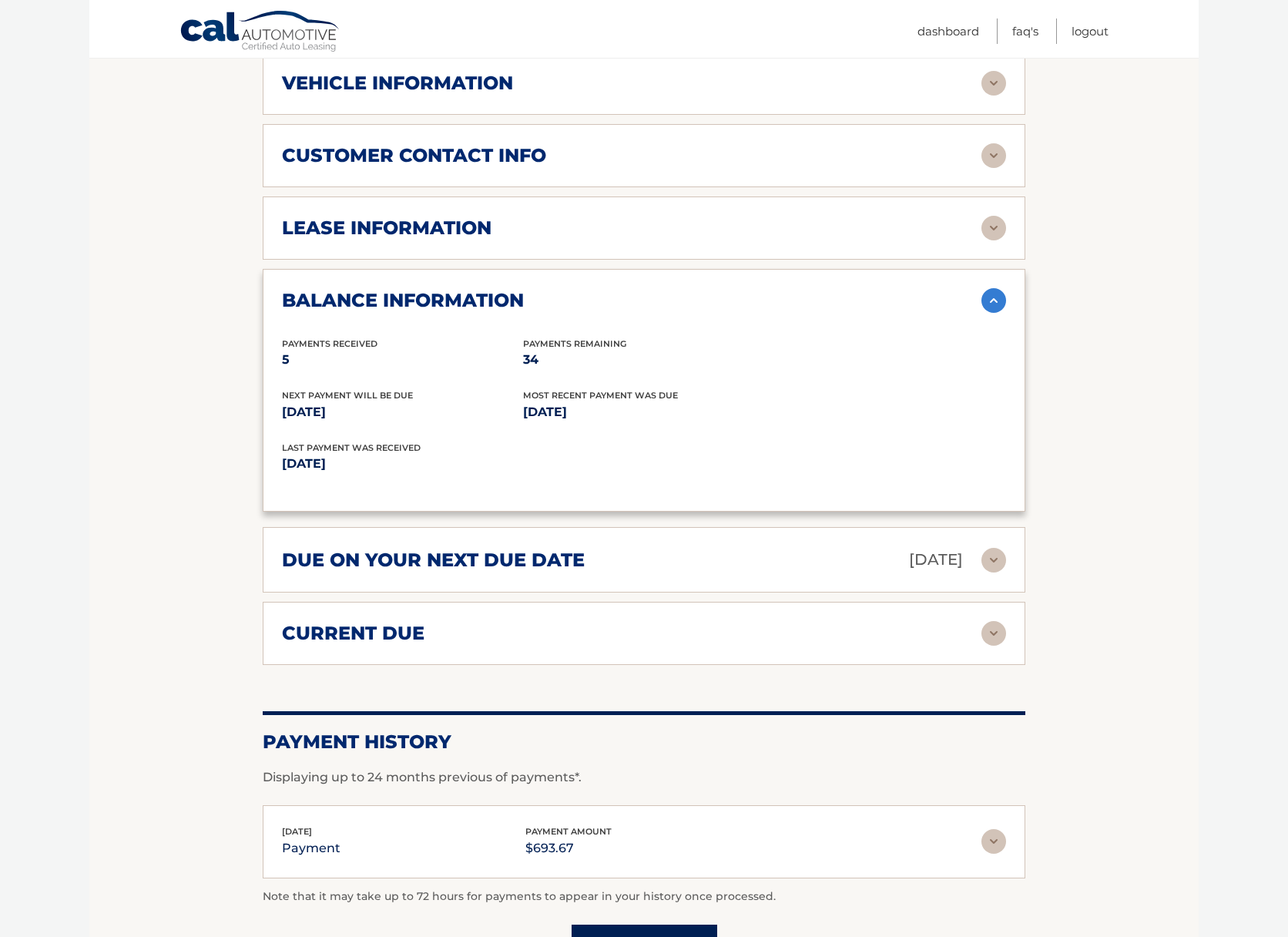
scroll to position [729, 0]
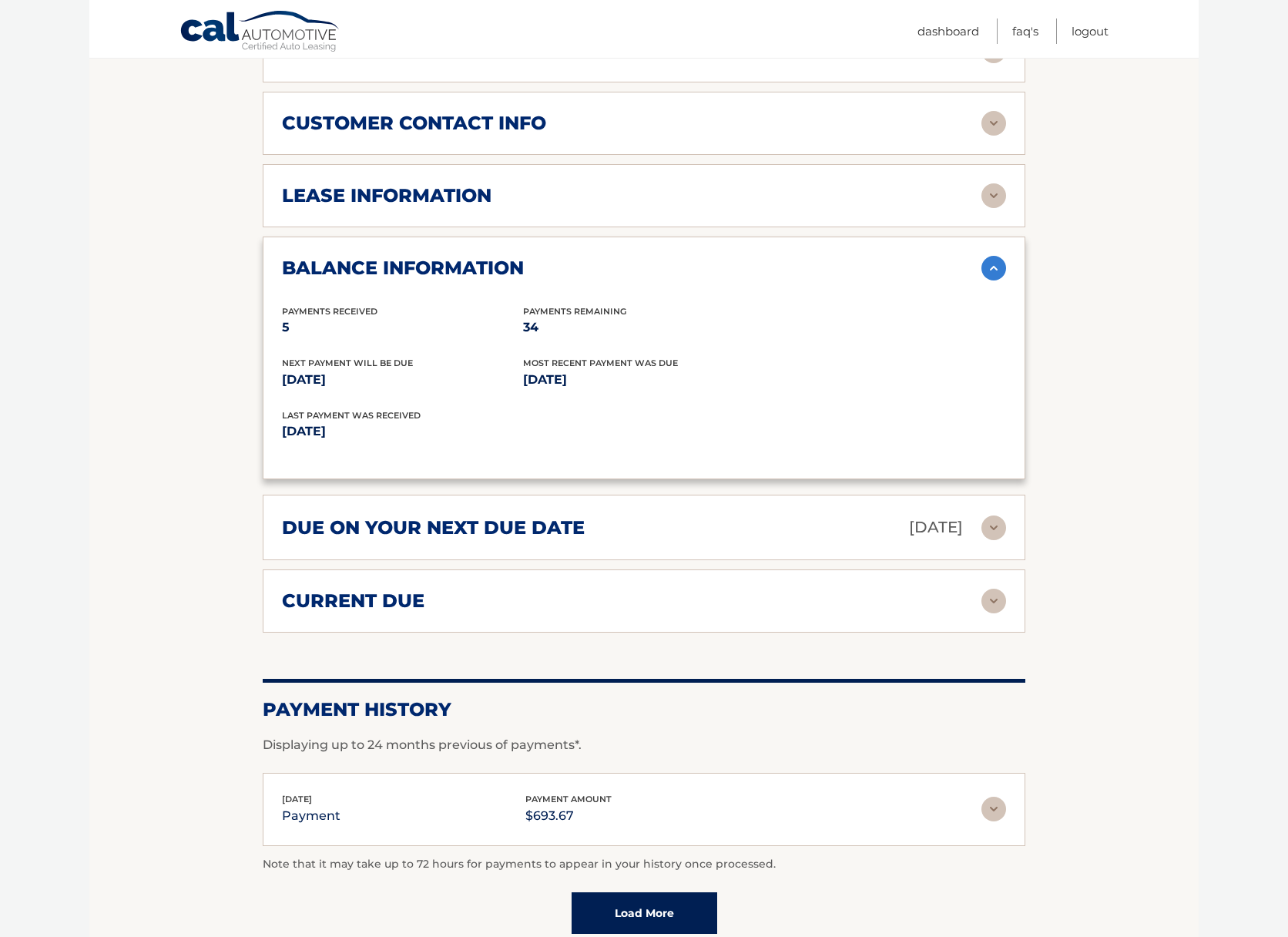
click at [424, 544] on div "due on your next due date [DATE] Late Charges $0.00 Miscellaneous Charges $0.00…" at bounding box center [644, 527] width 763 height 66
click at [430, 523] on h2 "due on your next due date" at bounding box center [433, 528] width 303 height 23
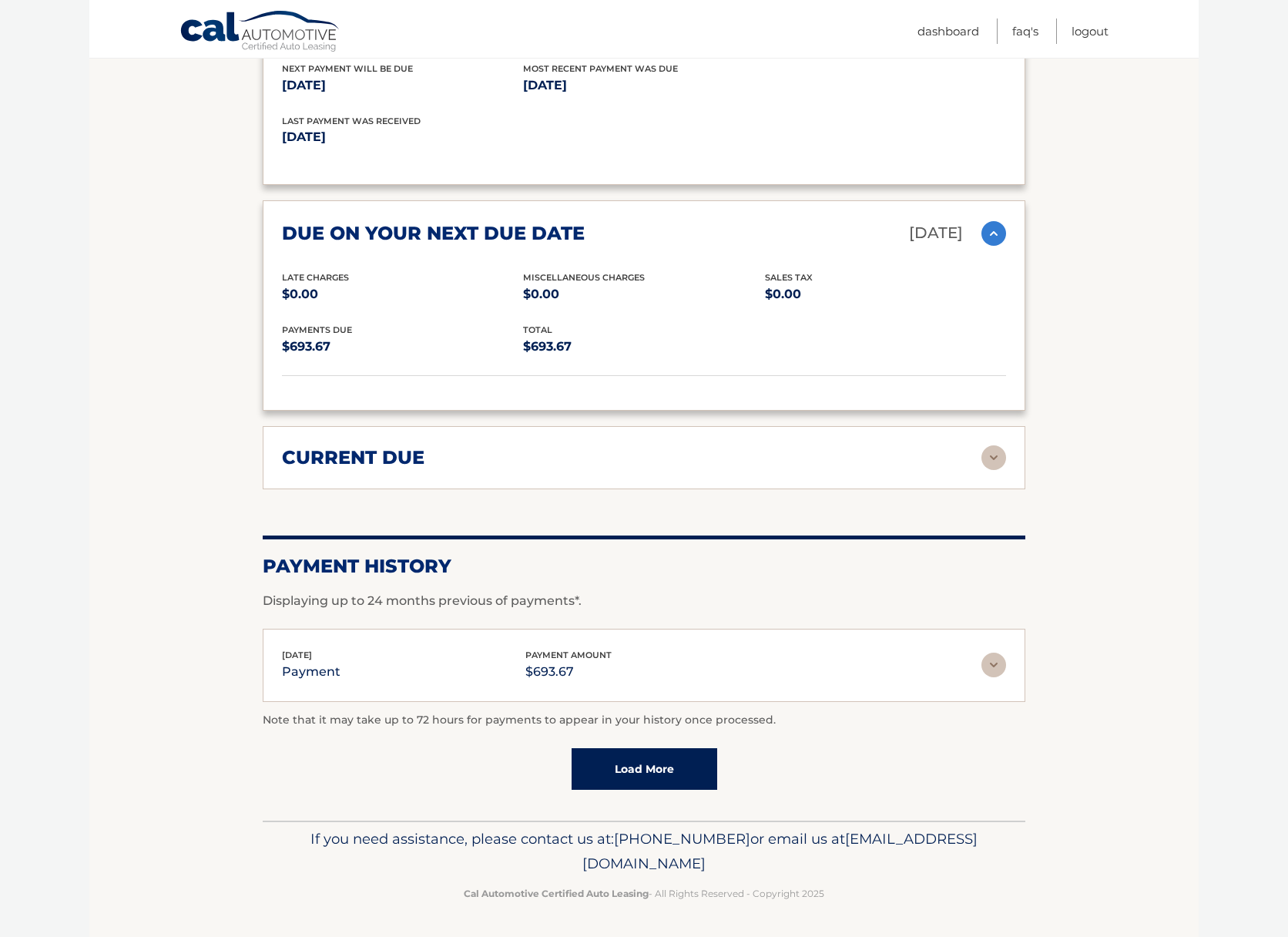
click at [364, 452] on h2 "current due" at bounding box center [353, 457] width 142 height 23
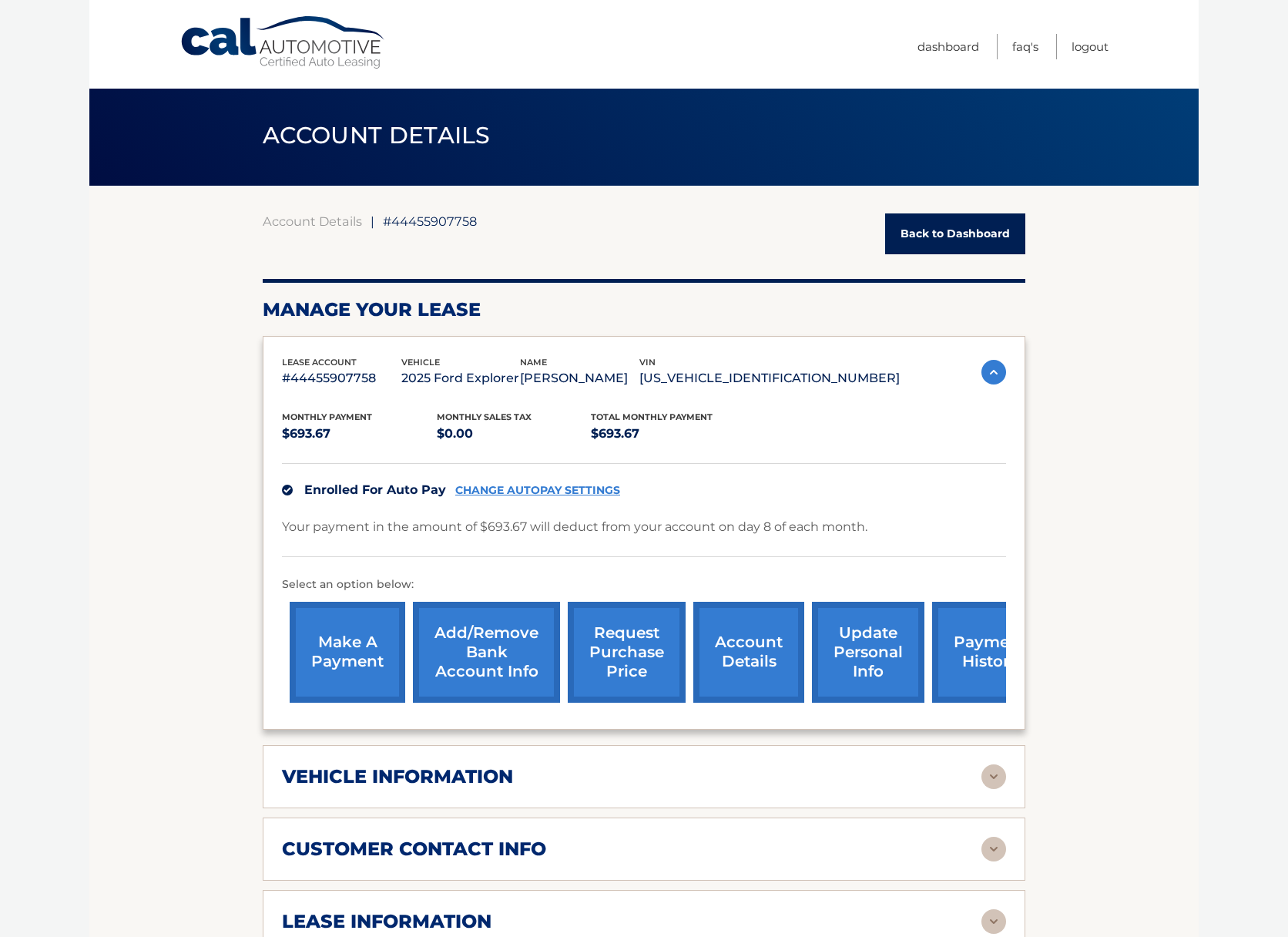
scroll to position [0, 0]
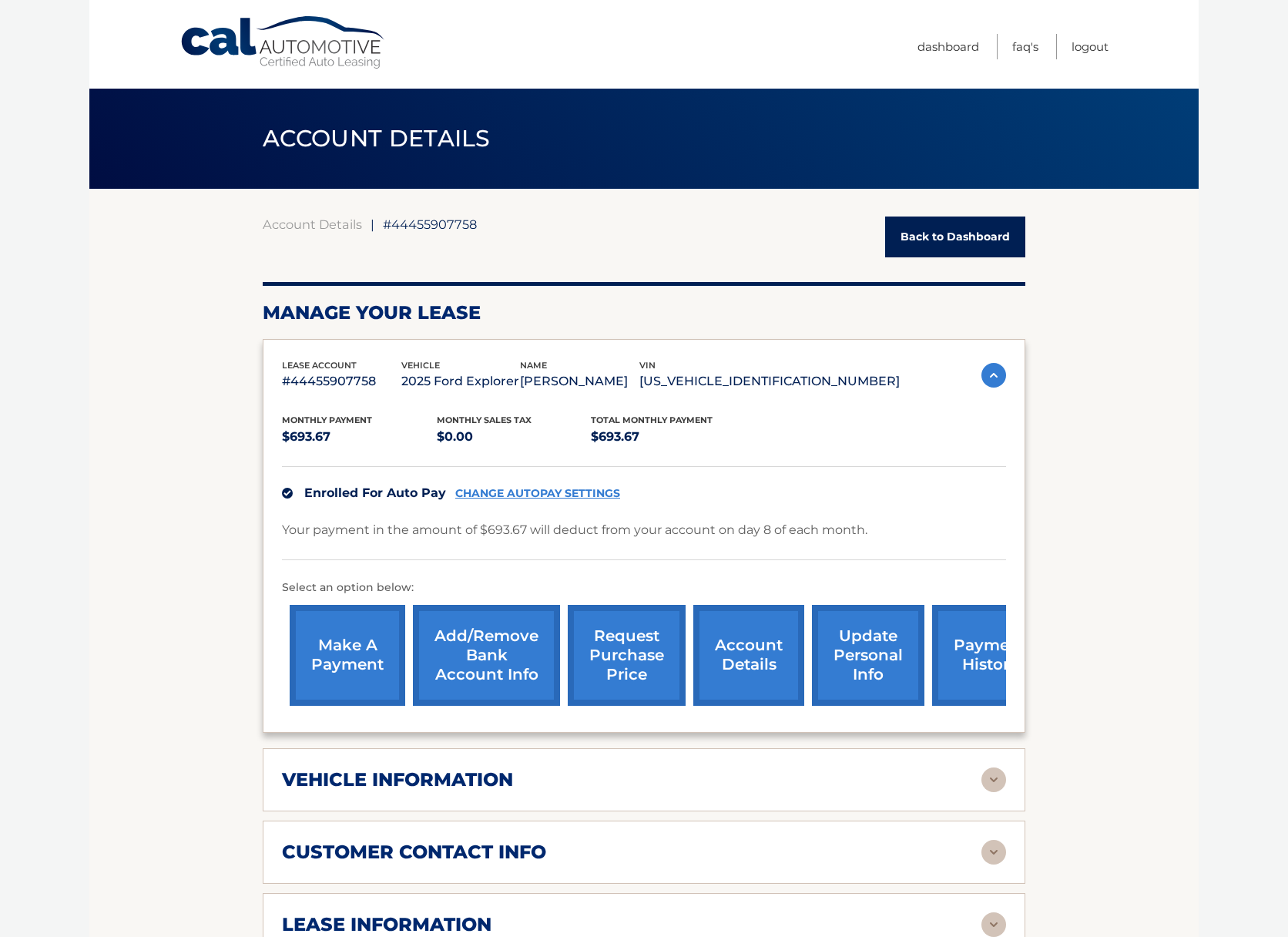
click at [750, 660] on link "account details" at bounding box center [748, 655] width 111 height 101
click at [1018, 47] on link "FAQ's" at bounding box center [1025, 46] width 26 height 25
click at [304, 444] on p "$693.67" at bounding box center [360, 437] width 155 height 21
click at [317, 380] on p "#44455907758" at bounding box center [341, 381] width 119 height 21
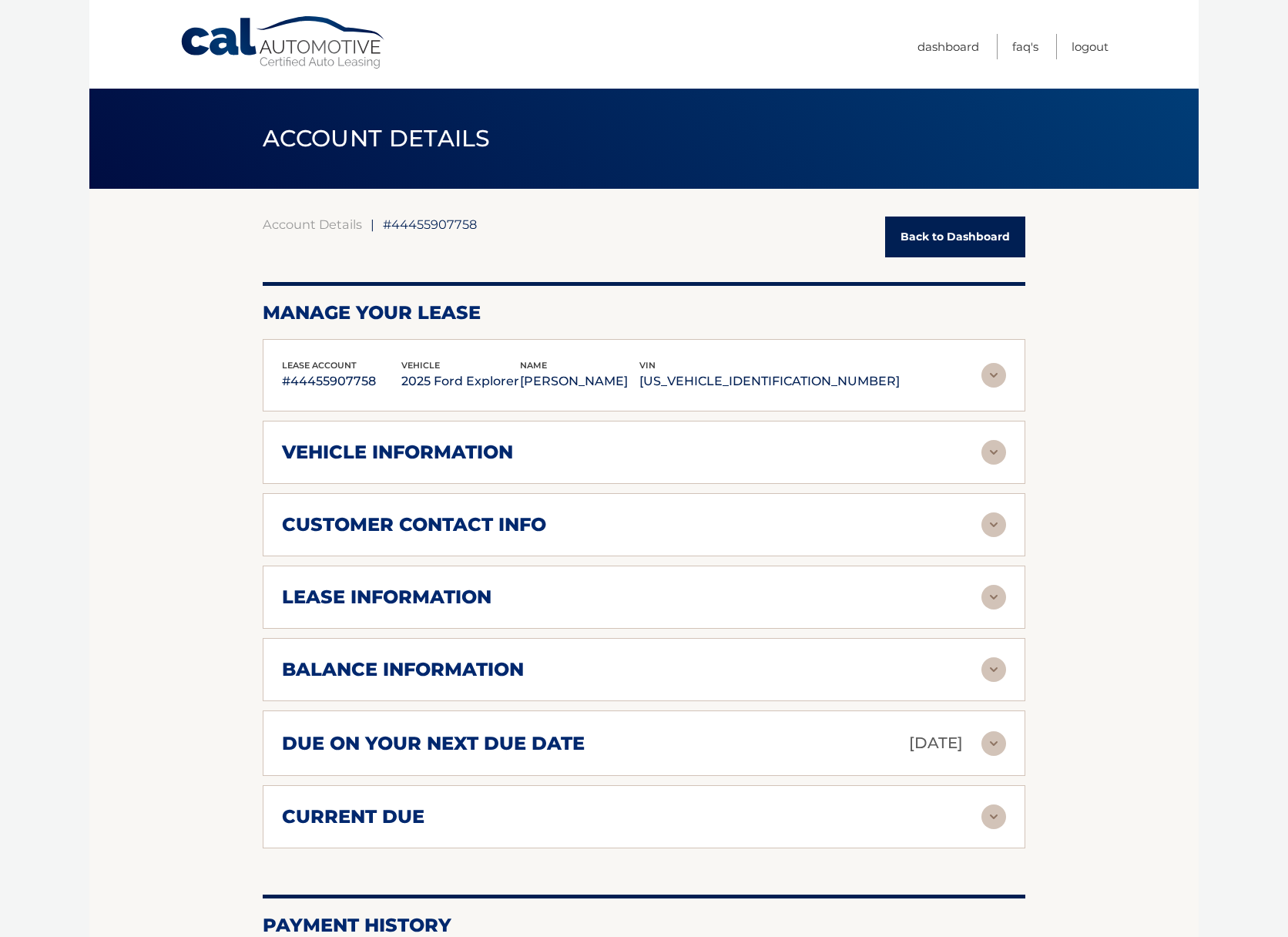
click at [993, 747] on img at bounding box center [993, 743] width 24 height 24
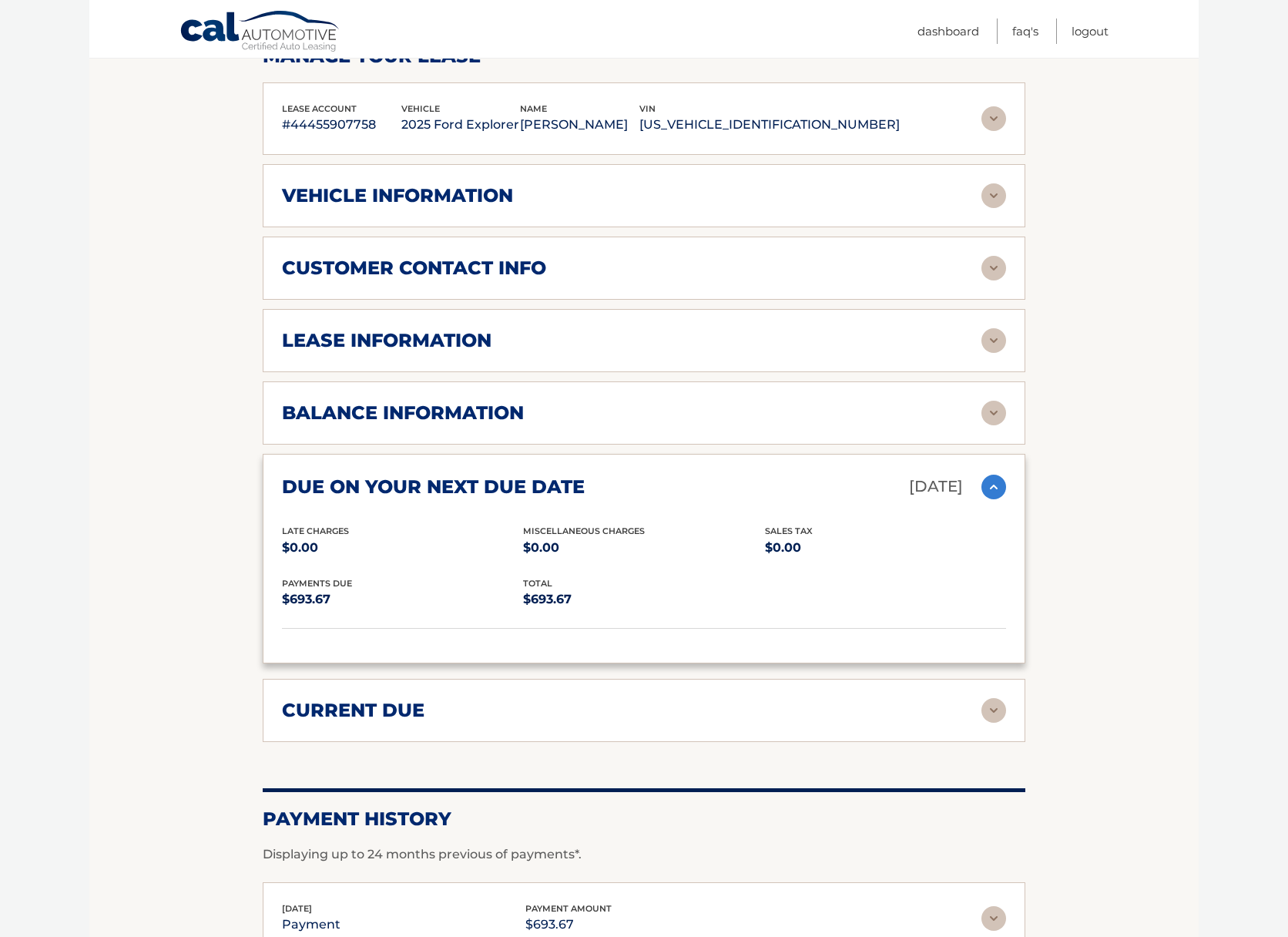
scroll to position [275, 0]
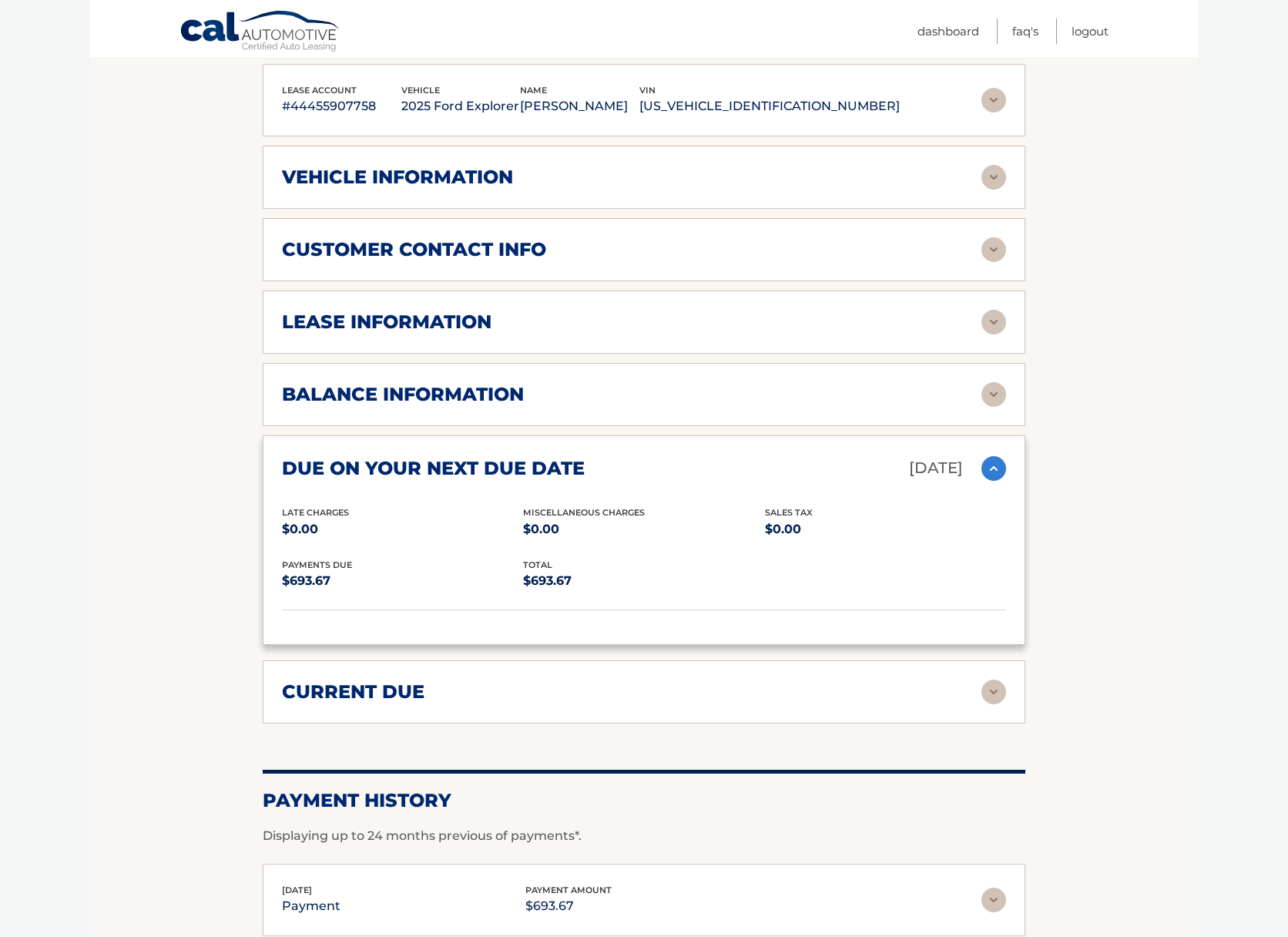
click at [543, 582] on p "$693.67" at bounding box center [643, 580] width 241 height 21
drag, startPoint x: 291, startPoint y: 531, endPoint x: 324, endPoint y: 537, distance: 33.5
click at [301, 531] on p "$0.00" at bounding box center [402, 529] width 241 height 21
click at [324, 537] on p "$0.00" at bounding box center [402, 529] width 241 height 21
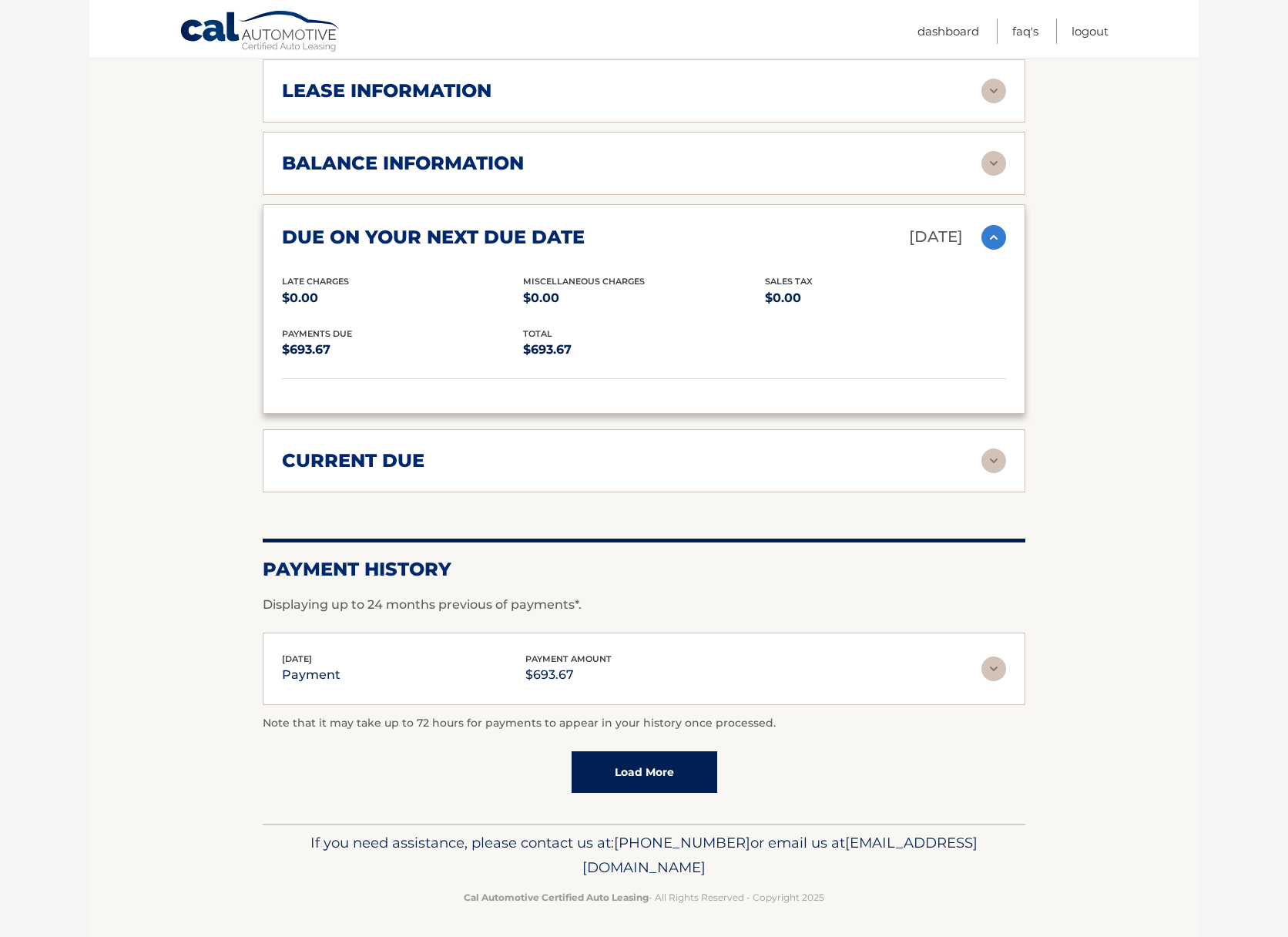
scroll to position [510, 0]
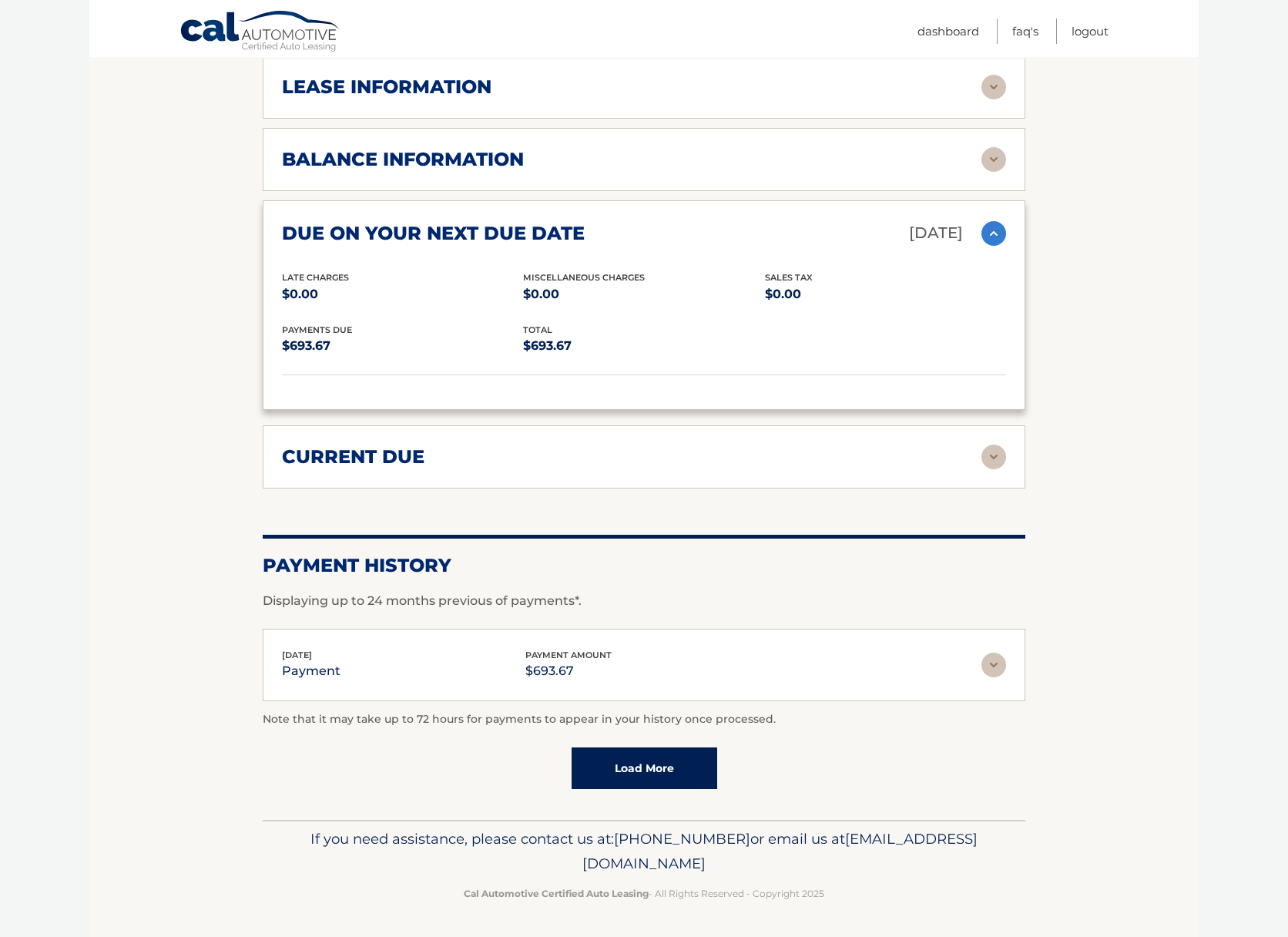
click at [986, 674] on img at bounding box center [993, 664] width 24 height 24
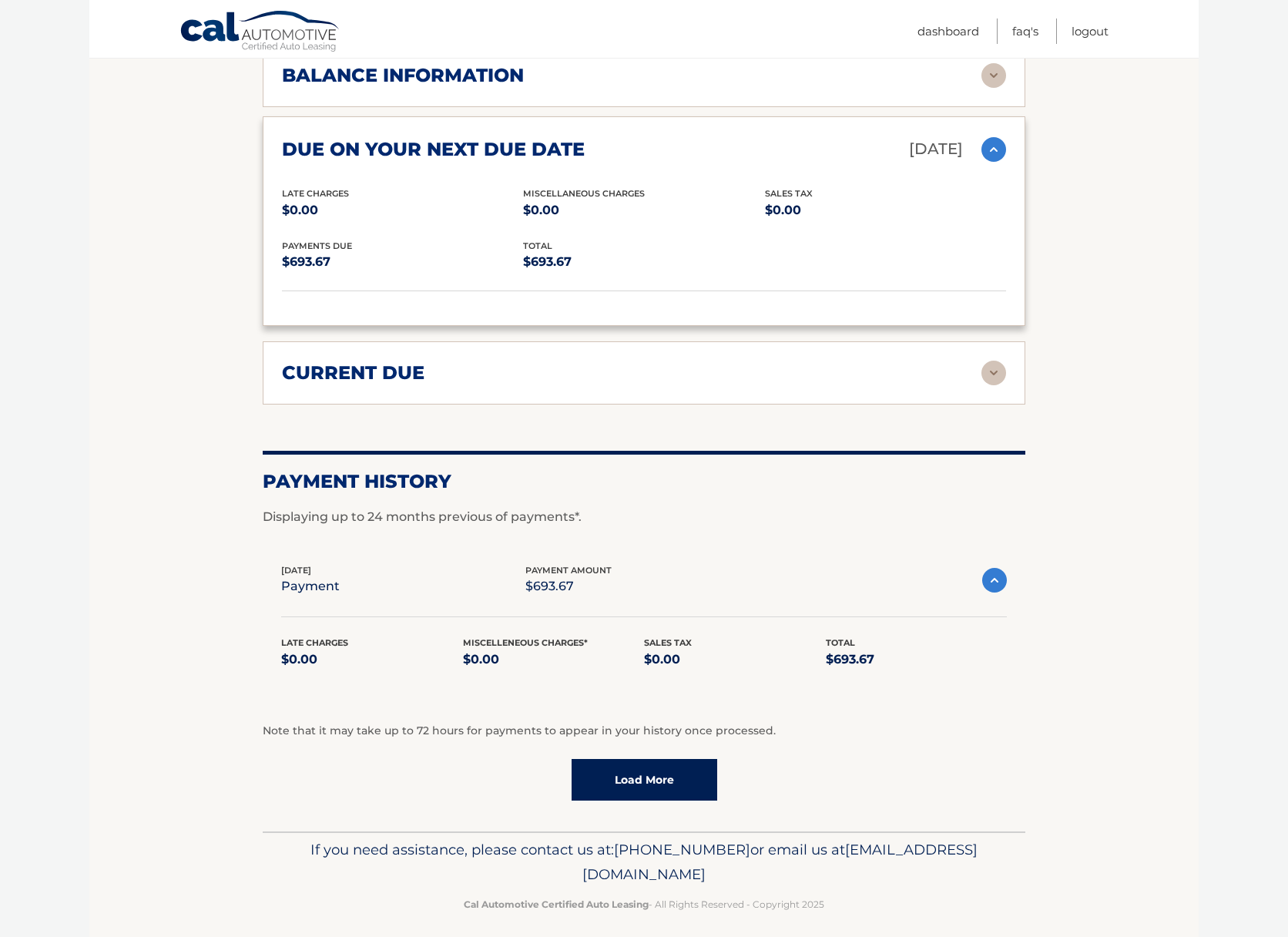
scroll to position [605, 0]
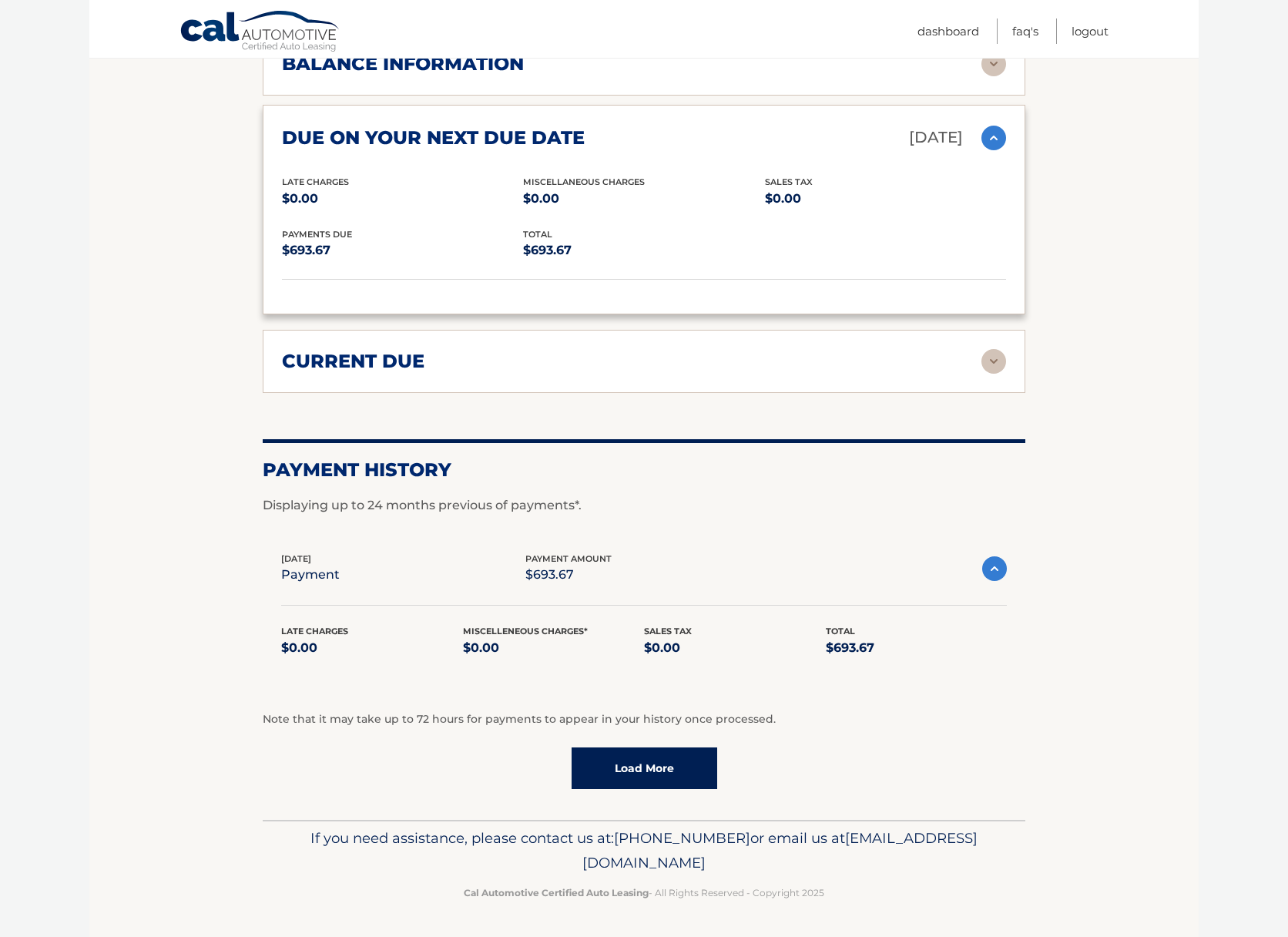
click at [621, 771] on link "Load More" at bounding box center [644, 768] width 146 height 42
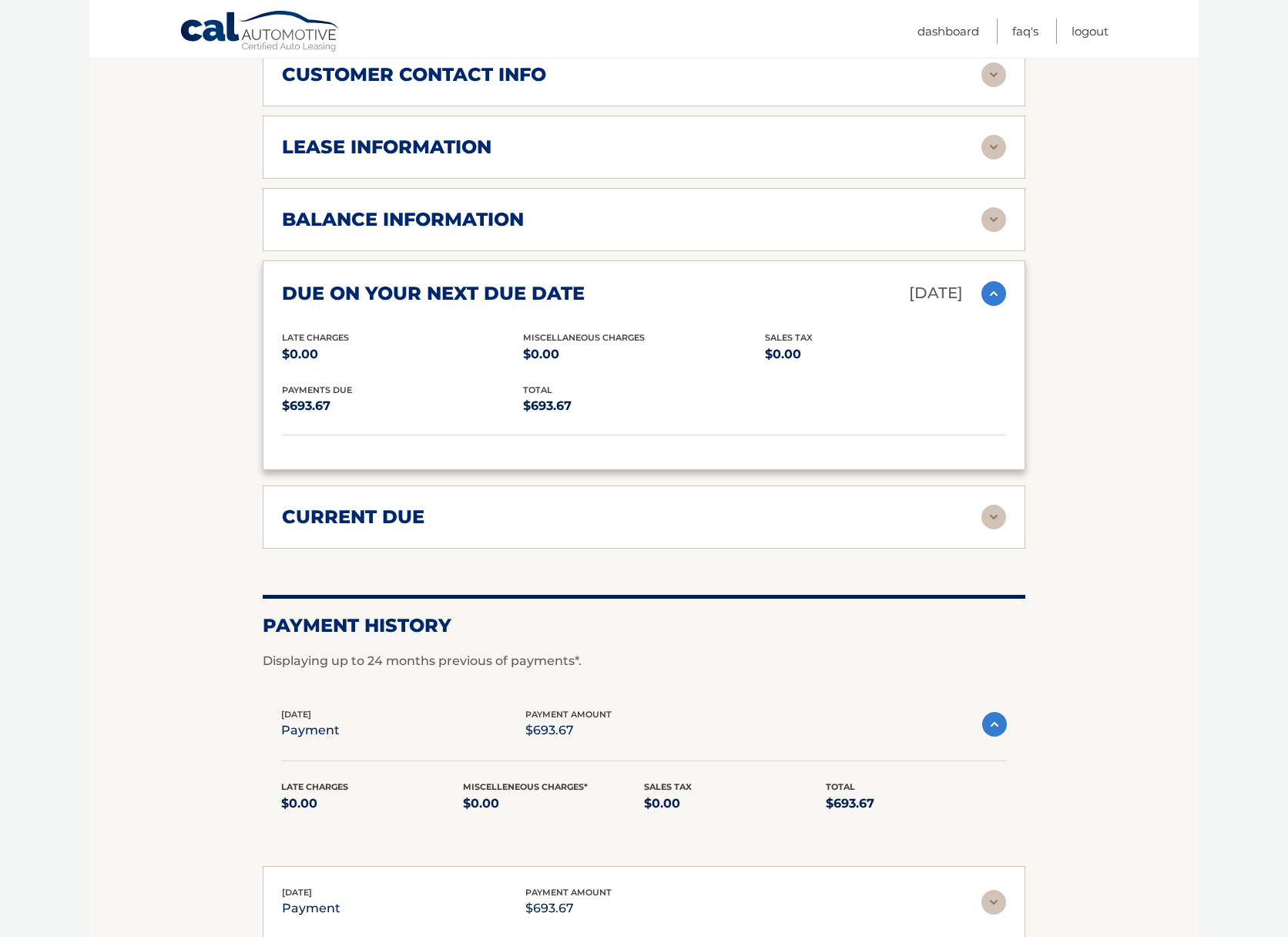
scroll to position [0, 0]
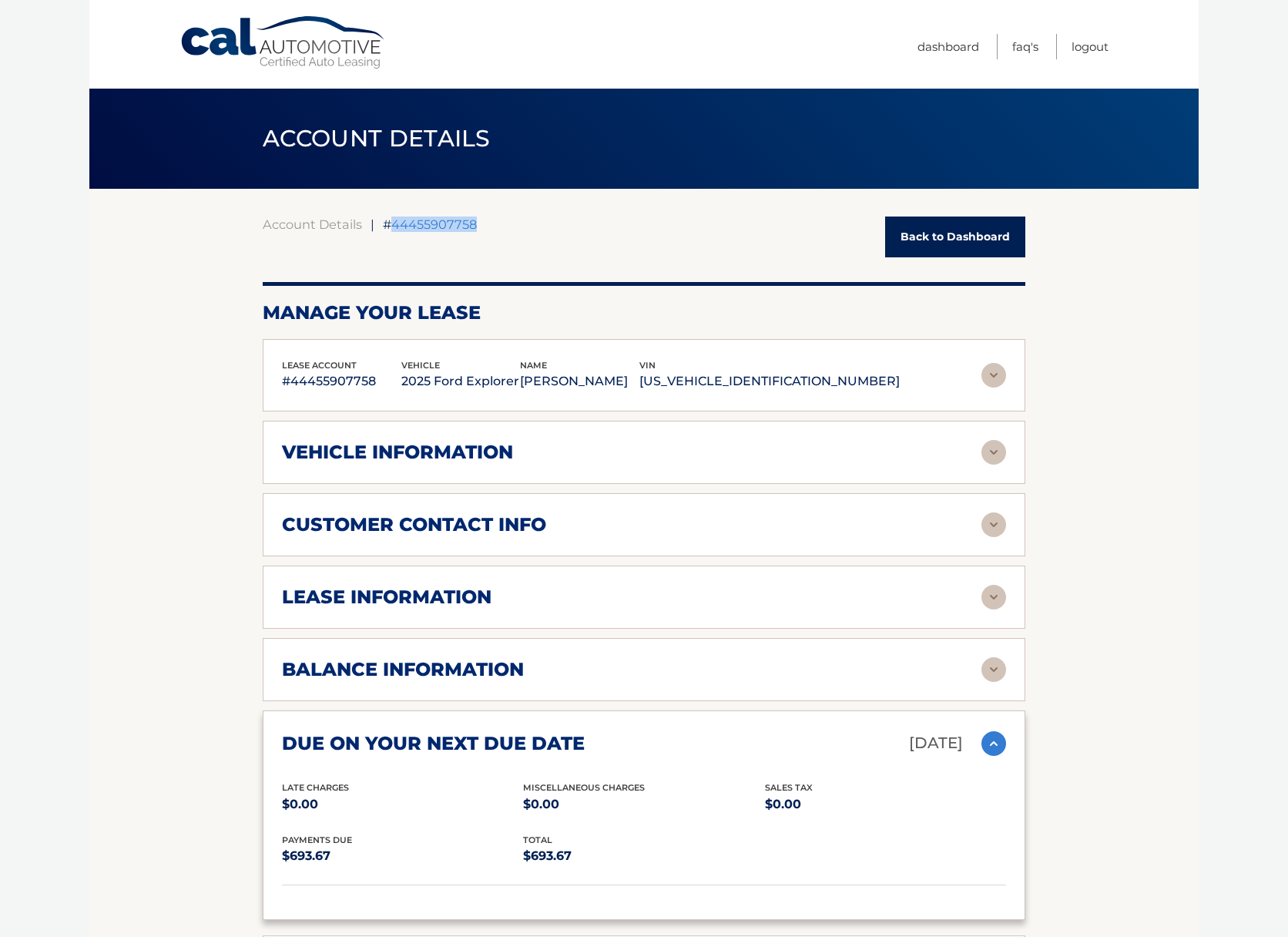
drag, startPoint x: 475, startPoint y: 222, endPoint x: 388, endPoint y: 230, distance: 87.4
click at [388, 230] on div "Account Details | #44455907758 Back to Dashboard" at bounding box center [644, 237] width 763 height 41
click at [1000, 381] on img at bounding box center [993, 374] width 24 height 24
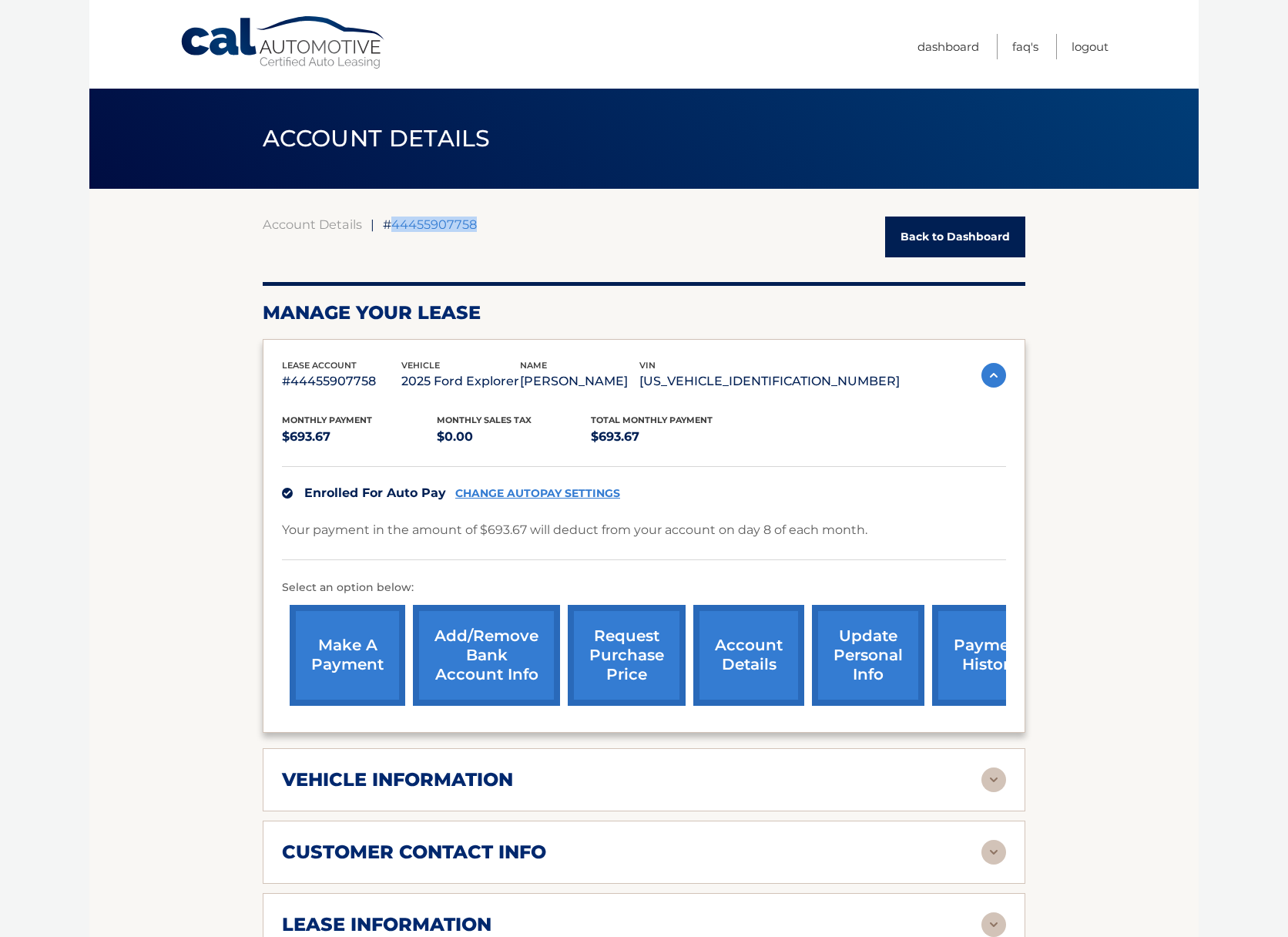
click at [987, 376] on img at bounding box center [993, 374] width 24 height 24
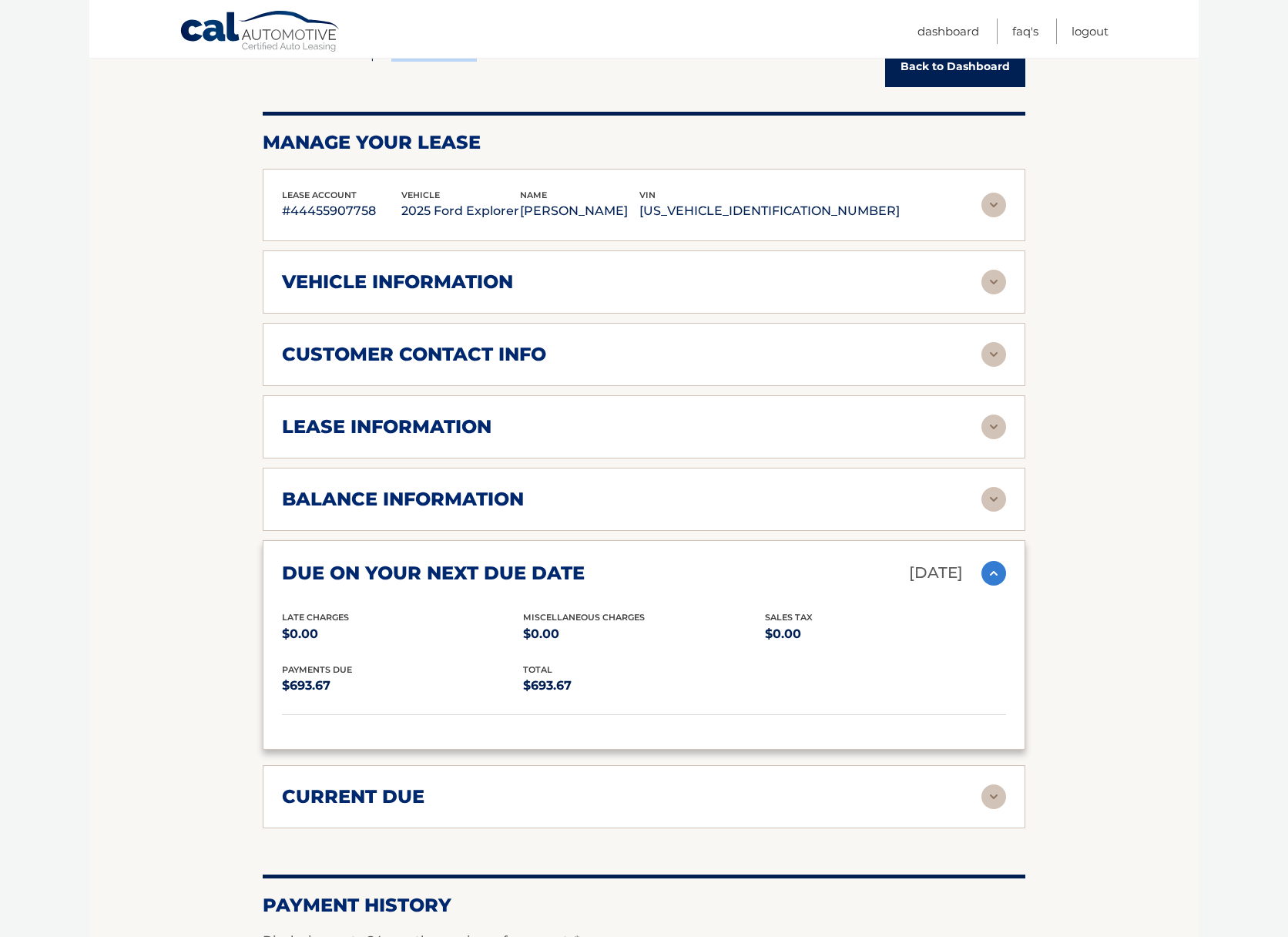
scroll to position [162, 0]
